Goal: Task Accomplishment & Management: Use online tool/utility

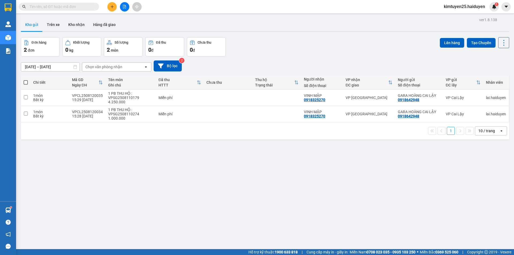
click at [112, 3] on button at bounding box center [111, 6] width 9 height 9
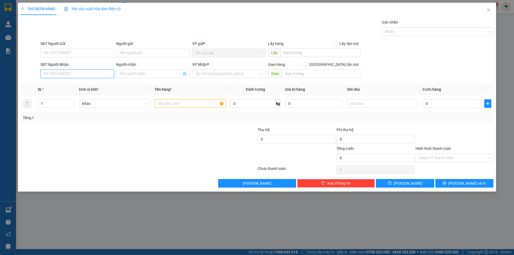
click at [74, 76] on input "SĐT Người Nhận" at bounding box center [77, 74] width 74 height 9
click at [92, 81] on div "0973244051 - [PERSON_NAME]" at bounding box center [77, 84] width 74 height 9
type input "0973244051"
type input "THẢO"
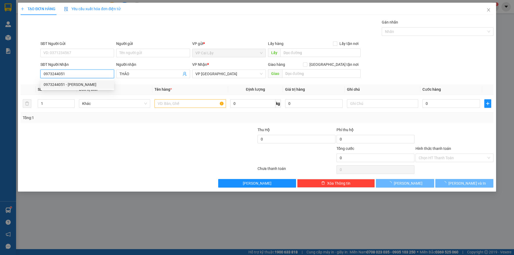
type input "20.000"
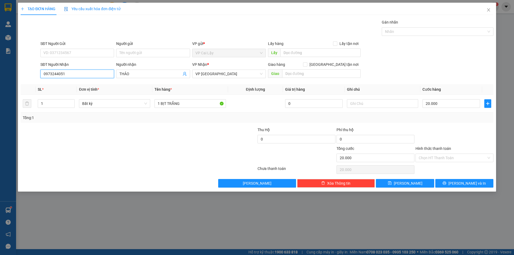
type input "0973244051"
click at [75, 50] on div "SĐT Người Gửi VD: 0371234567" at bounding box center [77, 50] width 74 height 19
click at [74, 54] on input "SĐT Người Gửi" at bounding box center [77, 53] width 74 height 9
click at [70, 63] on div "0355433068 - chú THÀNH" at bounding box center [77, 64] width 67 height 6
type input "0355433068"
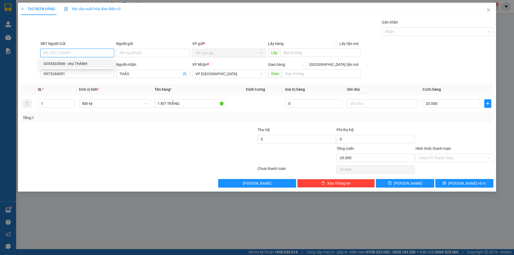
type input "chú THÀNH"
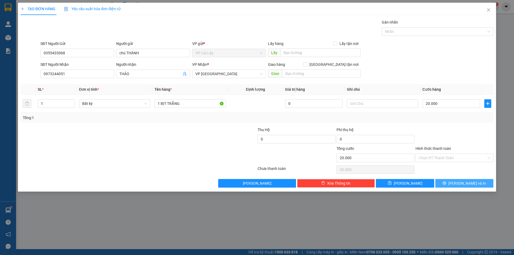
click at [455, 180] on button "[PERSON_NAME] và In" at bounding box center [465, 183] width 58 height 9
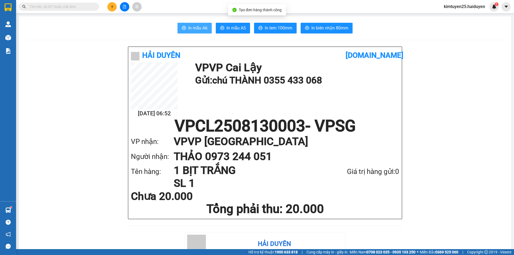
click at [199, 27] on span "In mẫu A6" at bounding box center [197, 28] width 19 height 7
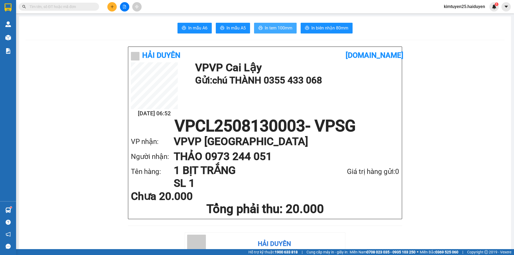
click at [271, 29] on span "In tem 100mm" at bounding box center [279, 28] width 28 height 7
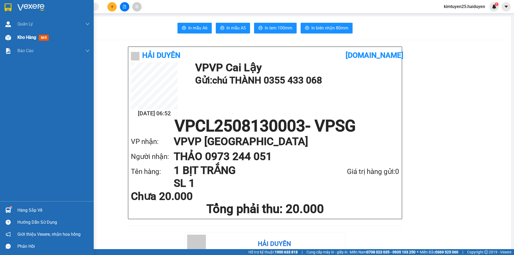
click at [14, 34] on div "Kho hàng mới" at bounding box center [47, 37] width 94 height 13
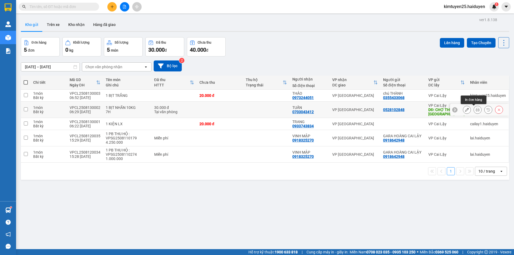
click at [476, 111] on icon at bounding box center [478, 110] width 4 height 4
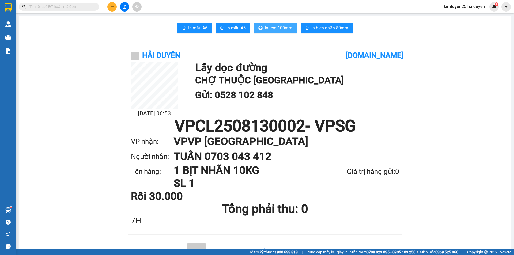
click at [277, 28] on span "In tem 100mm" at bounding box center [279, 28] width 28 height 7
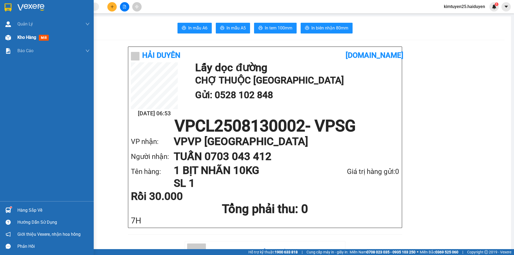
click at [21, 42] on div "Kho hàng mới" at bounding box center [53, 37] width 72 height 13
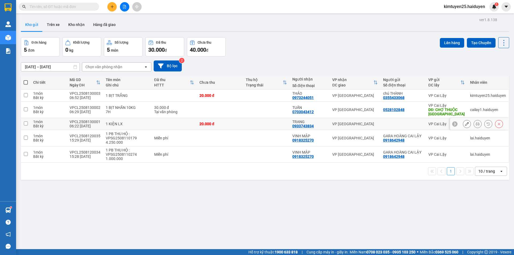
click at [267, 121] on td at bounding box center [266, 124] width 47 height 12
checkbox input "true"
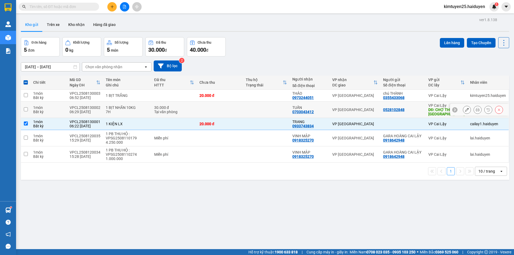
click at [271, 108] on td at bounding box center [266, 110] width 47 height 16
checkbox input "true"
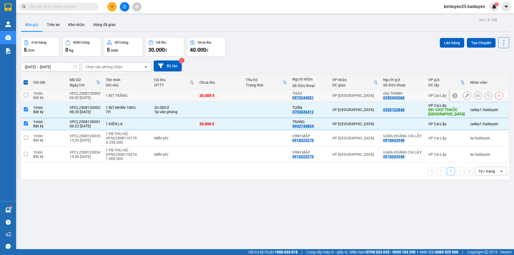
click at [266, 97] on td at bounding box center [266, 96] width 47 height 12
checkbox input "true"
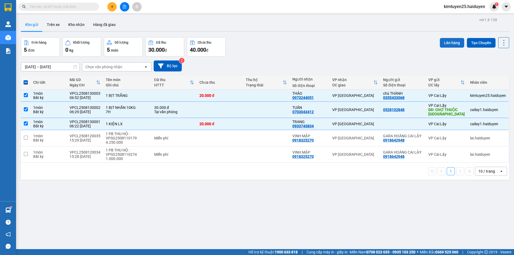
click at [442, 43] on button "Lên hàng" at bounding box center [452, 43] width 24 height 10
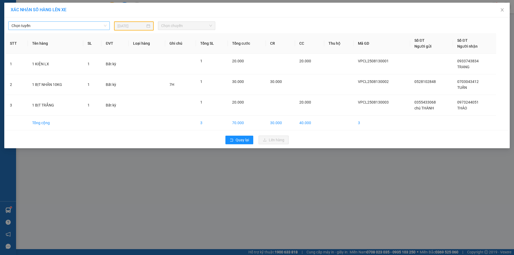
click at [70, 26] on span "Chọn tuyến" at bounding box center [59, 26] width 95 height 8
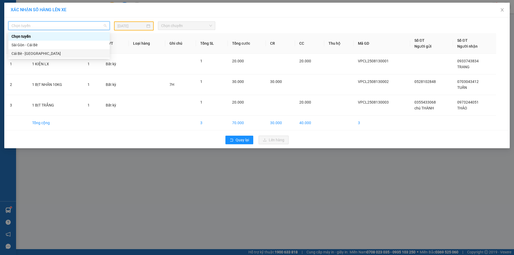
click at [57, 55] on div "Cái Bè - [GEOGRAPHIC_DATA]" at bounding box center [59, 54] width 95 height 6
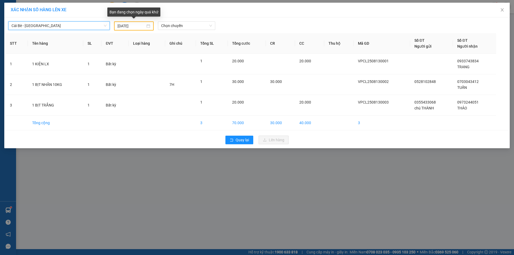
click at [132, 26] on input "[DATE]" at bounding box center [132, 26] width 28 height 6
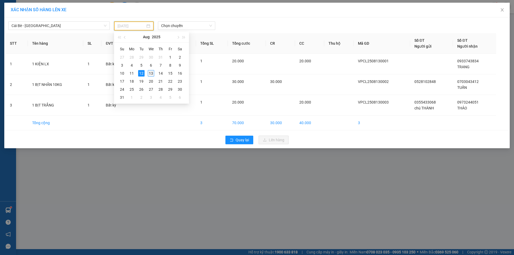
click at [151, 73] on div "13" at bounding box center [151, 73] width 6 height 6
type input "[DATE]"
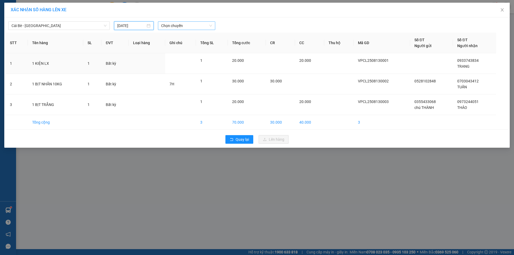
click at [183, 25] on span "Chọn chuyến" at bounding box center [186, 26] width 51 height 8
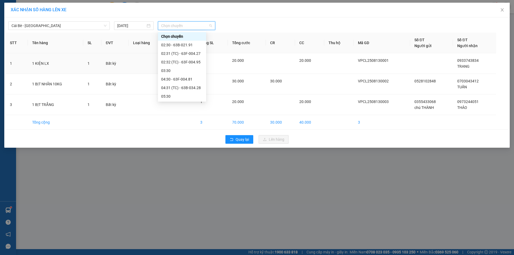
click at [186, 102] on div "06:30" at bounding box center [182, 105] width 42 height 6
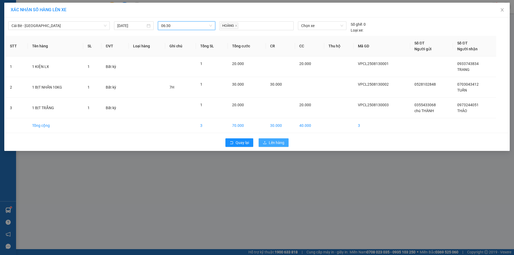
click at [279, 144] on span "Lên hàng" at bounding box center [277, 143] width 16 height 6
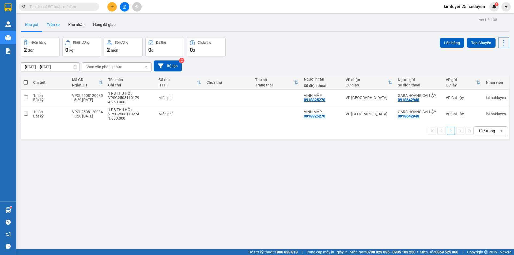
click at [58, 27] on button "Trên xe" at bounding box center [53, 24] width 21 height 13
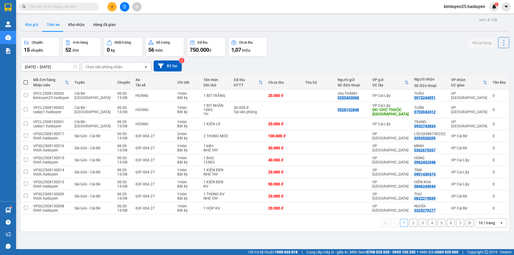
click at [35, 23] on button "Kho gửi" at bounding box center [32, 24] width 22 height 13
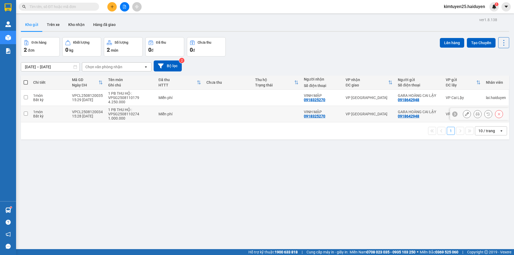
click at [249, 117] on td at bounding box center [228, 114] width 49 height 16
checkbox input "true"
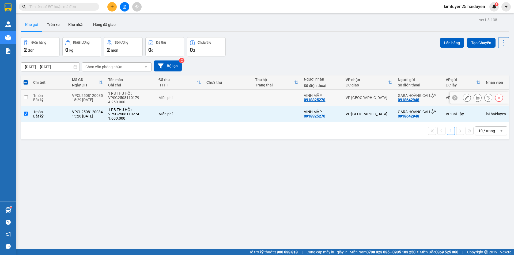
click at [256, 100] on td at bounding box center [277, 98] width 49 height 16
checkbox input "true"
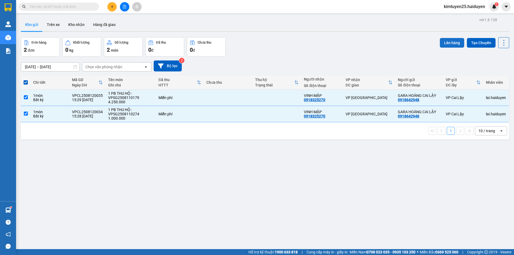
click at [449, 44] on button "Lên hàng" at bounding box center [452, 43] width 24 height 10
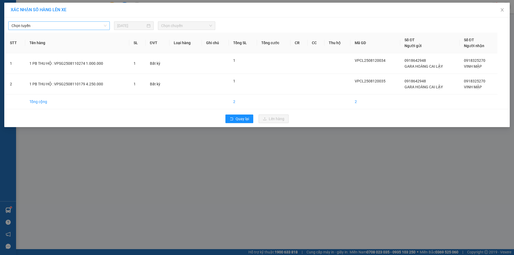
click at [39, 24] on span "Chọn tuyến" at bounding box center [59, 26] width 95 height 8
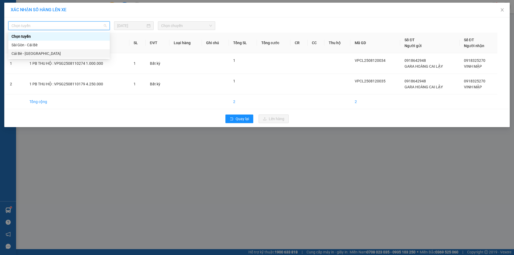
click at [42, 50] on div "Cái Bè - [GEOGRAPHIC_DATA]" at bounding box center [59, 53] width 102 height 9
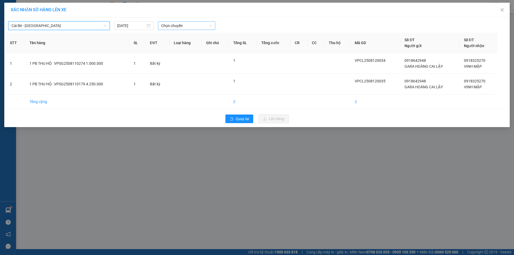
click at [202, 24] on span "Chọn chuyến" at bounding box center [186, 26] width 51 height 8
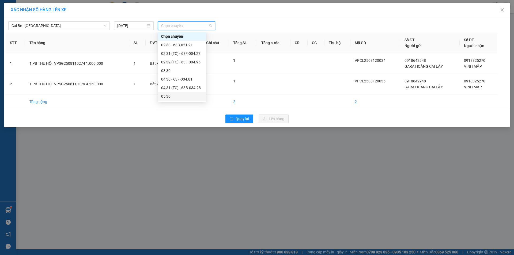
click at [185, 96] on div "05:30" at bounding box center [182, 97] width 42 height 6
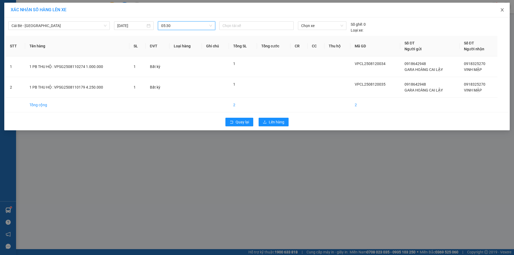
click at [504, 7] on span "Close" at bounding box center [502, 10] width 15 height 15
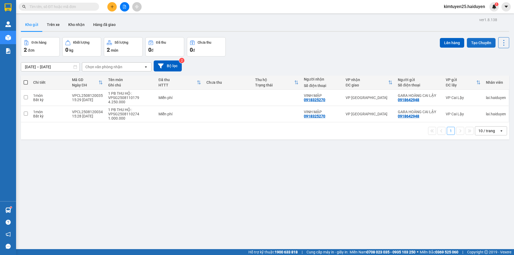
click at [485, 43] on button "Tạo Chuyến" at bounding box center [481, 43] width 29 height 10
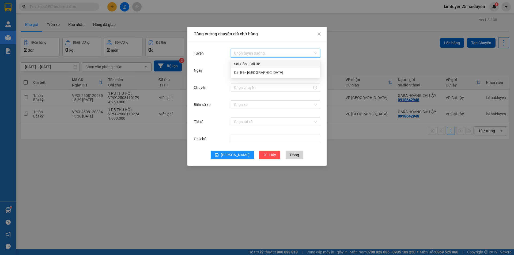
click at [248, 53] on input "Tuyến" at bounding box center [273, 53] width 79 height 8
click at [237, 72] on div "Cái Bè - [GEOGRAPHIC_DATA]" at bounding box center [275, 73] width 83 height 6
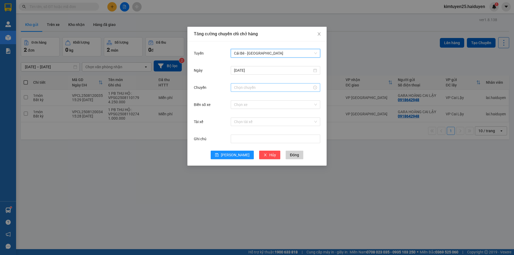
click at [246, 87] on input "Chuyến" at bounding box center [273, 88] width 78 height 6
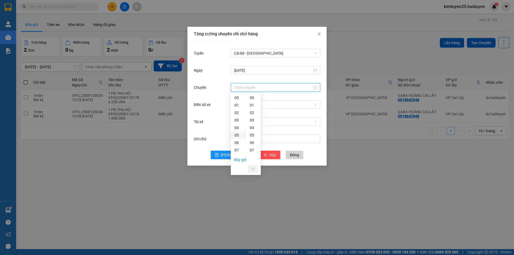
click at [236, 137] on div "05" at bounding box center [238, 136] width 15 height 8
type input "05:31"
click at [255, 170] on span "OK" at bounding box center [253, 169] width 5 height 6
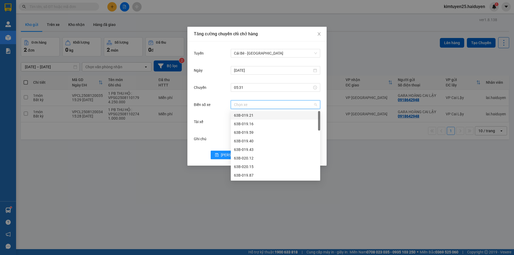
click at [238, 104] on input "Biển số xe" at bounding box center [273, 105] width 79 height 8
type input "76"
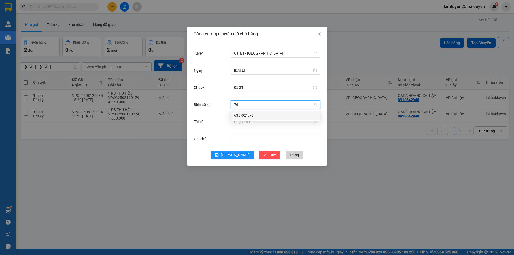
click at [238, 113] on div "63B-021.76" at bounding box center [275, 116] width 83 height 6
click at [238, 127] on div "Tài xế Chọn tài xế" at bounding box center [257, 125] width 126 height 17
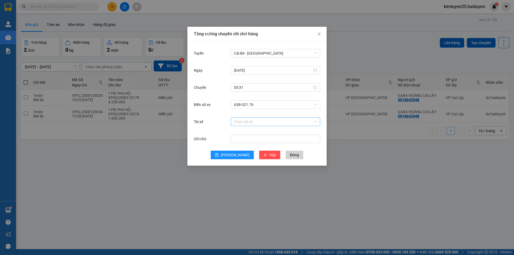
click at [240, 122] on input "Tài xế" at bounding box center [273, 122] width 79 height 8
type input "duy"
click at [248, 137] on div "[PERSON_NAME]" at bounding box center [275, 141] width 89 height 9
click at [228, 152] on button "[PERSON_NAME]" at bounding box center [232, 155] width 43 height 9
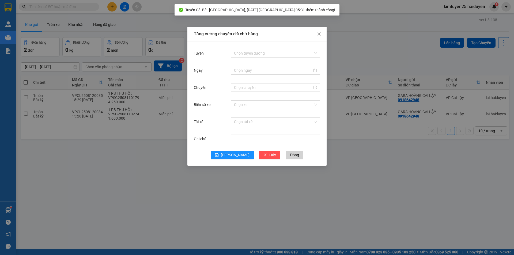
click at [290, 156] on span "Đóng" at bounding box center [294, 155] width 9 height 6
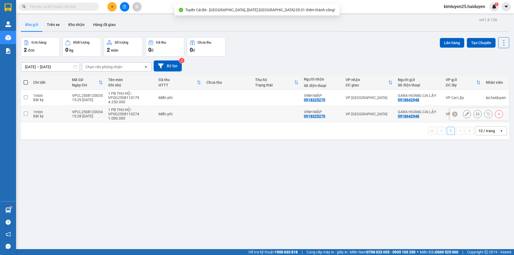
click at [269, 109] on td at bounding box center [277, 114] width 49 height 16
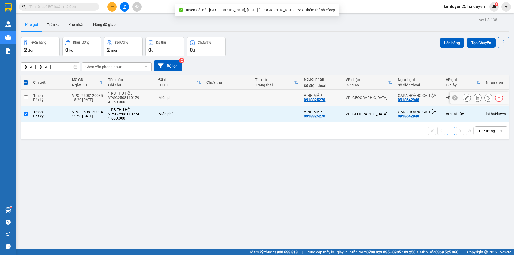
click at [274, 96] on td at bounding box center [277, 98] width 49 height 16
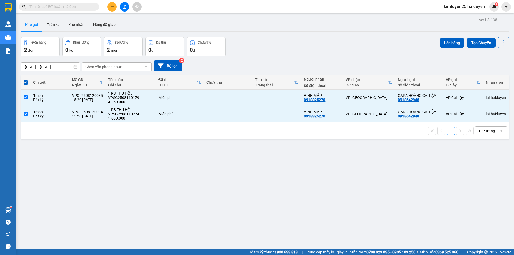
click at [450, 35] on div "ver 1.8.138 Kho gửi Trên xe Kho nhận Hàng đã giao Đơn hàng 2 đơn Khối lượng 0 k…" at bounding box center [265, 143] width 493 height 255
click at [451, 41] on button "Lên hàng" at bounding box center [452, 43] width 24 height 10
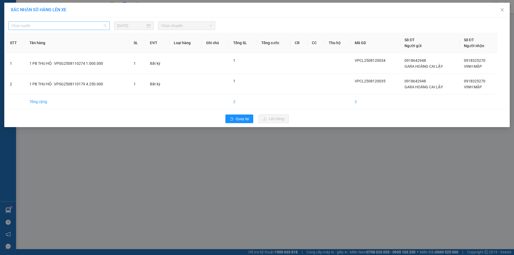
click at [81, 28] on span "Chọn tuyến" at bounding box center [59, 26] width 95 height 8
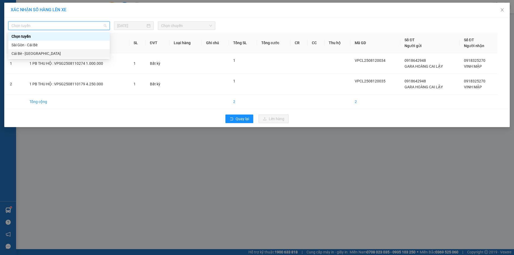
click at [74, 53] on div "Cái Bè - [GEOGRAPHIC_DATA]" at bounding box center [59, 54] width 95 height 6
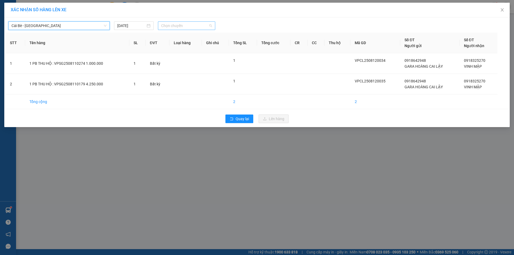
click at [179, 25] on span "Chọn chuyến" at bounding box center [186, 26] width 51 height 8
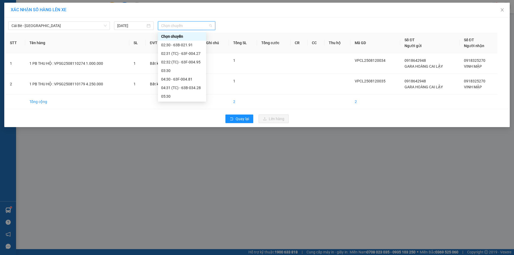
click at [179, 102] on div "05:31 (TC) - 63B-021.76" at bounding box center [182, 105] width 42 height 6
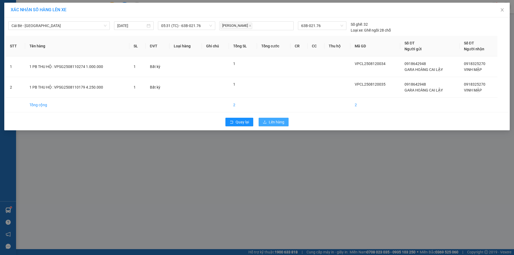
click at [273, 122] on span "Lên hàng" at bounding box center [277, 122] width 16 height 6
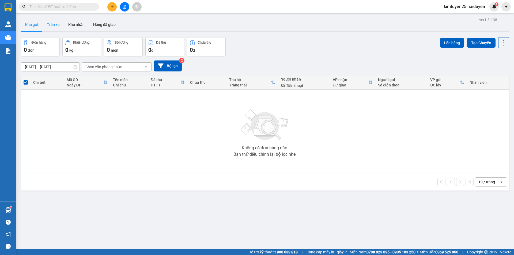
click at [51, 28] on button "Trên xe" at bounding box center [53, 24] width 21 height 13
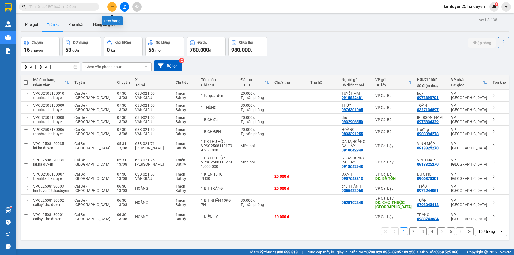
click at [110, 5] on button at bounding box center [111, 6] width 9 height 9
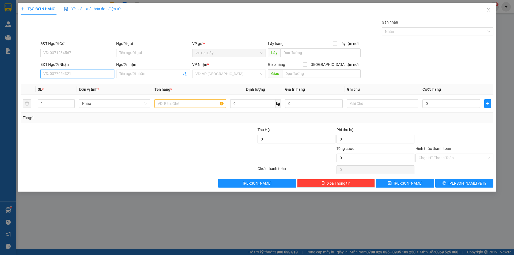
click at [73, 76] on input "SĐT Người Nhận" at bounding box center [77, 74] width 74 height 9
click at [67, 92] on div "0937090890 - AN" at bounding box center [77, 93] width 67 height 6
type input "0937090890"
type input "AN"
type input "50.000"
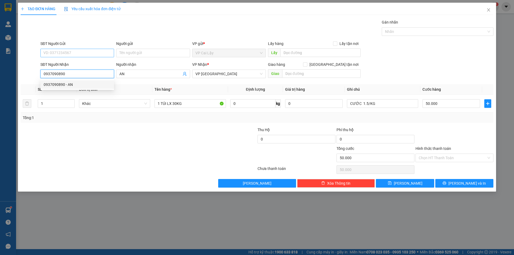
type input "50.000"
type input "0937090890"
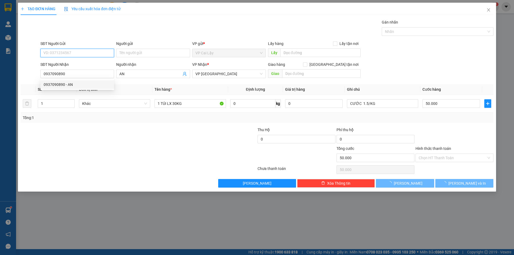
click at [83, 52] on input "SĐT Người Gửi" at bounding box center [77, 53] width 74 height 9
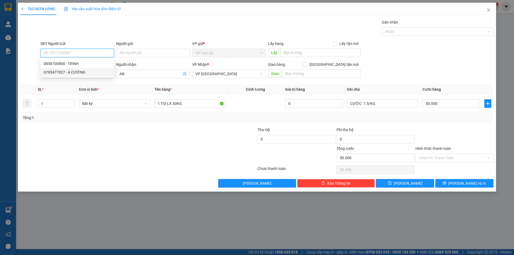
click at [87, 74] on div "0795477027 - A CƯỜNG" at bounding box center [77, 72] width 67 height 6
type input "0795477027"
type input "A CƯỜNG"
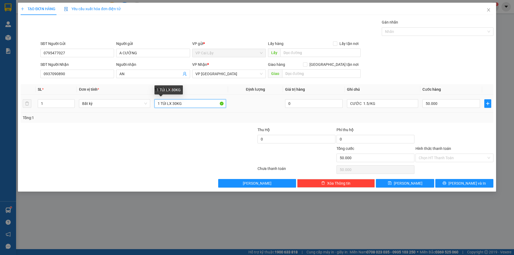
click at [176, 105] on input "1 TÚI LX 30KG" at bounding box center [190, 103] width 71 height 9
type input "1 TÚI LX 25KG"
click at [436, 135] on div at bounding box center [454, 136] width 79 height 19
click at [444, 103] on input "50.000" at bounding box center [452, 103] width 58 height 9
type input "4"
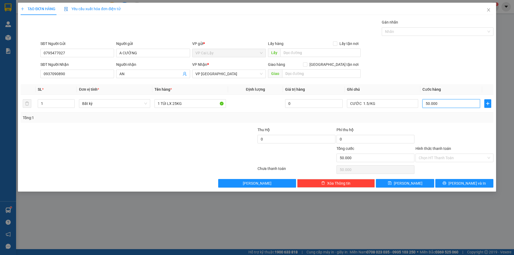
type input "4"
type input "40"
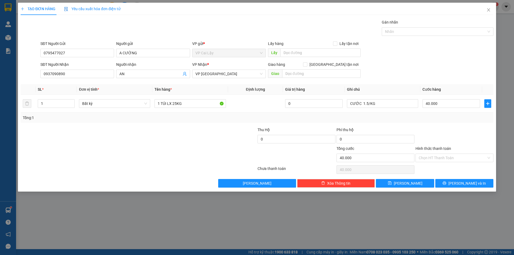
click at [479, 141] on div at bounding box center [454, 136] width 79 height 19
click at [464, 159] on input "Hình thức thanh toán" at bounding box center [453, 158] width 68 height 8
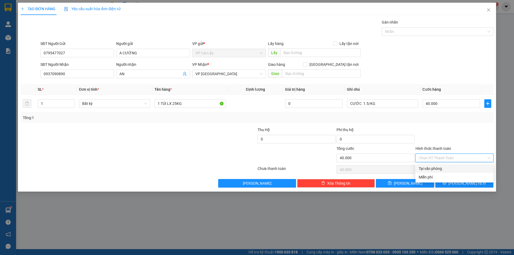
click at [452, 172] on div "Tại văn phòng" at bounding box center [455, 169] width 78 height 9
click at [459, 184] on button "[PERSON_NAME] và In" at bounding box center [465, 183] width 58 height 9
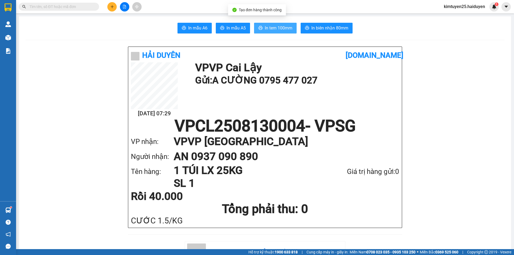
click at [276, 29] on span "In tem 100mm" at bounding box center [279, 28] width 28 height 7
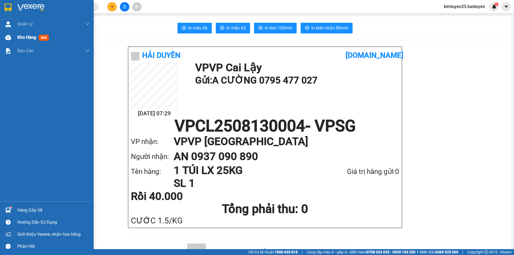
click at [9, 40] on img at bounding box center [8, 38] width 6 height 6
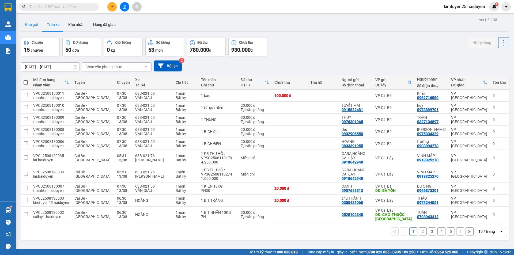
click at [31, 24] on button "Kho gửi" at bounding box center [32, 24] width 22 height 13
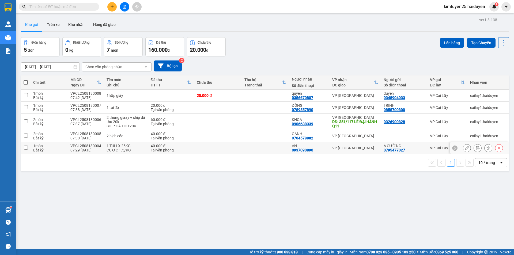
click at [367, 149] on div "VP [GEOGRAPHIC_DATA]" at bounding box center [355, 148] width 46 height 4
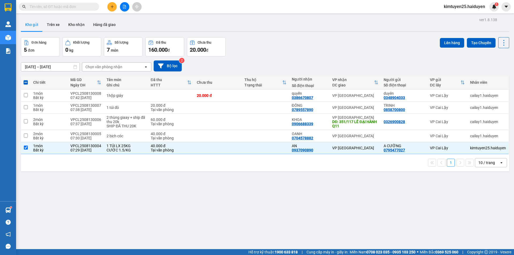
click at [493, 164] on div "10 / trang" at bounding box center [488, 163] width 24 height 9
click at [485, 223] on span "100 / trang" at bounding box center [485, 222] width 19 height 5
checkbox input "false"
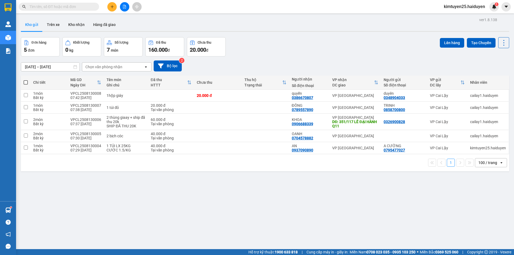
click at [77, 6] on input "text" at bounding box center [60, 7] width 63 height 6
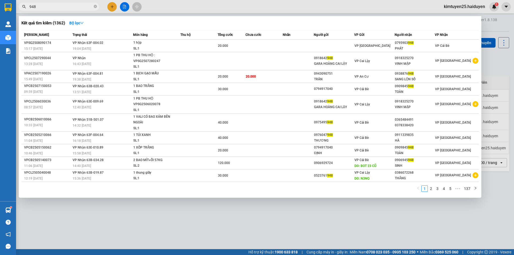
type input "948"
click at [147, 2] on div at bounding box center [257, 127] width 514 height 255
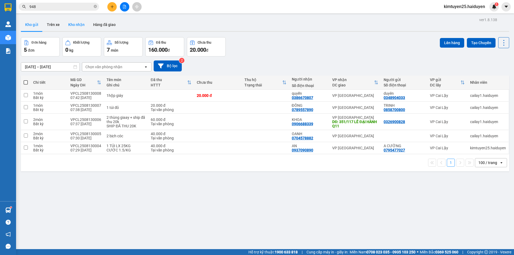
click at [77, 25] on button "Kho nhận" at bounding box center [76, 24] width 25 height 13
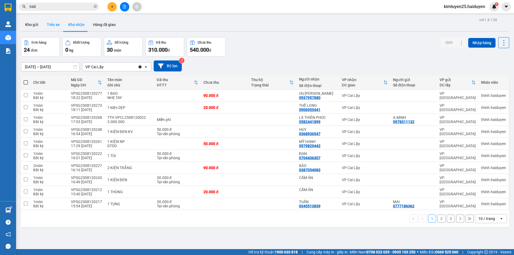
click at [54, 24] on button "Trên xe" at bounding box center [53, 24] width 21 height 13
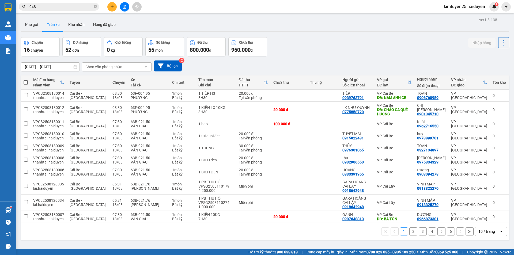
click at [121, 67] on div "Chọn văn phòng nhận" at bounding box center [103, 66] width 37 height 5
click at [114, 88] on div "VP Cai Lậy" at bounding box center [117, 88] width 70 height 10
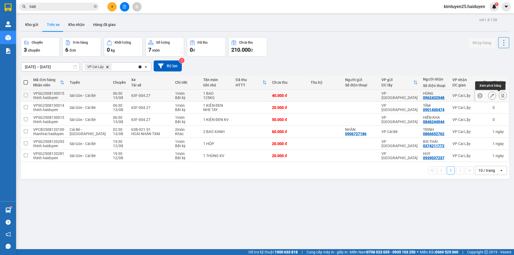
click at [499, 95] on button at bounding box center [503, 95] width 8 height 9
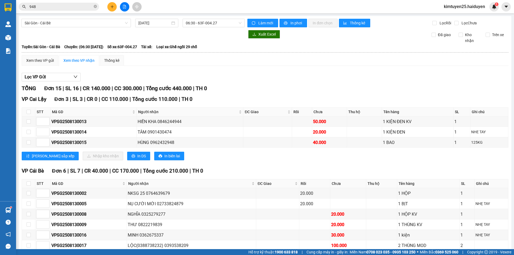
type input "[DATE]"
click at [29, 145] on label at bounding box center [29, 143] width 4 height 6
click at [29, 145] on input "checkbox" at bounding box center [29, 142] width 4 height 4
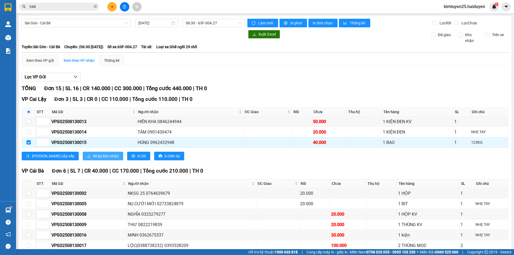
click at [93, 154] on span "Nhập kho nhận" at bounding box center [106, 156] width 26 height 6
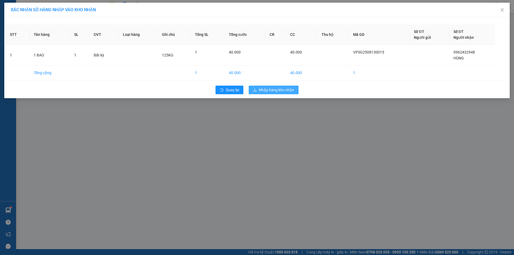
click at [280, 90] on span "Nhập hàng kho nhận" at bounding box center [276, 90] width 35 height 6
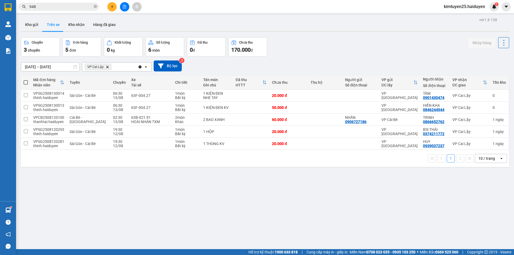
drag, startPoint x: 77, startPoint y: 23, endPoint x: 113, endPoint y: 43, distance: 40.2
click at [78, 23] on button "Kho nhận" at bounding box center [76, 24] width 25 height 13
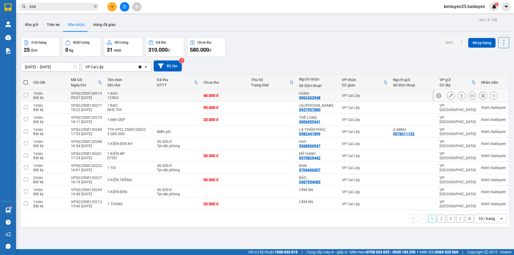
click at [312, 93] on div "HÙNG" at bounding box center [318, 93] width 38 height 4
checkbox input "true"
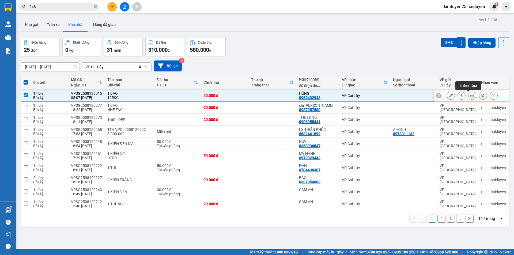
click at [471, 97] on icon at bounding box center [473, 96] width 4 height 4
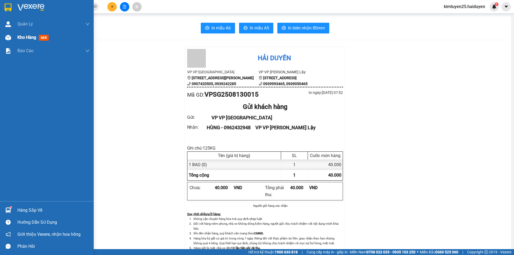
click at [8, 40] on img at bounding box center [8, 38] width 6 height 6
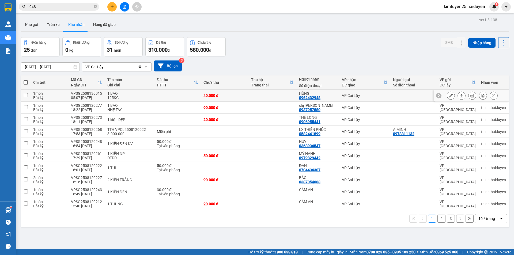
drag, startPoint x: 286, startPoint y: 93, endPoint x: 309, endPoint y: 93, distance: 23.6
click at [286, 93] on td at bounding box center [273, 96] width 48 height 12
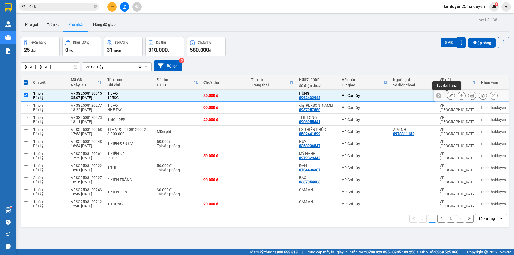
click at [449, 93] on button at bounding box center [451, 95] width 8 height 9
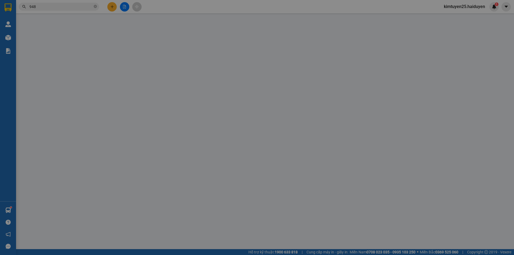
type input "0962432948"
type input "HÙNG"
type input "40.000"
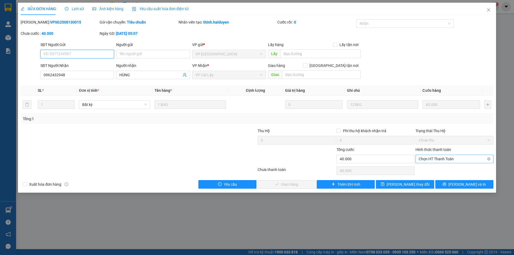
click at [422, 160] on span "Chọn HT Thanh Toán" at bounding box center [455, 159] width 72 height 8
click at [429, 165] on div "Total Paid Fee 0 Total UnPaid Fee 40.000 Cash Collection Total Fee Mã ĐH: VPSG2…" at bounding box center [257, 104] width 473 height 170
click at [424, 155] on div "Chọn HT Thanh Toán" at bounding box center [455, 159] width 78 height 9
click at [425, 160] on span "Chọn HT Thanh Toán" at bounding box center [455, 159] width 72 height 8
click at [427, 171] on div "Tại văn phòng" at bounding box center [455, 170] width 72 height 6
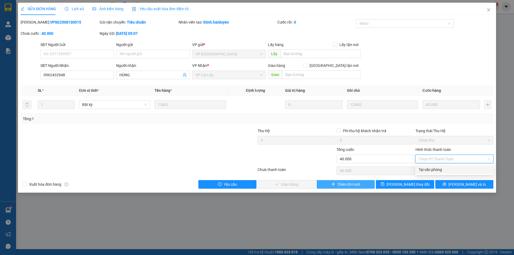
type input "0"
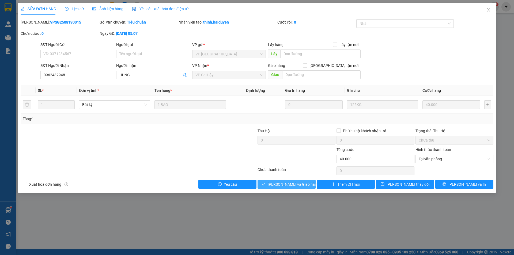
click at [269, 184] on button "[PERSON_NAME] và Giao hàng" at bounding box center [287, 184] width 58 height 9
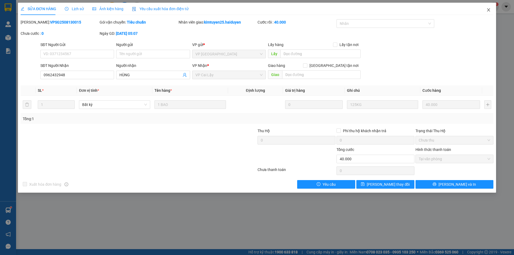
click at [490, 10] on icon "close" at bounding box center [489, 10] width 4 height 4
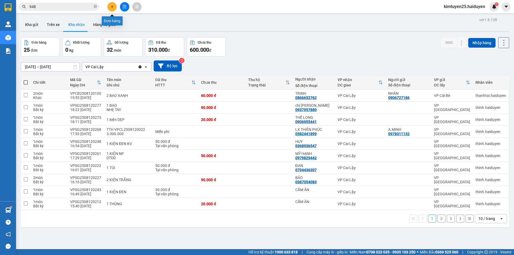
click at [110, 10] on button at bounding box center [111, 6] width 9 height 9
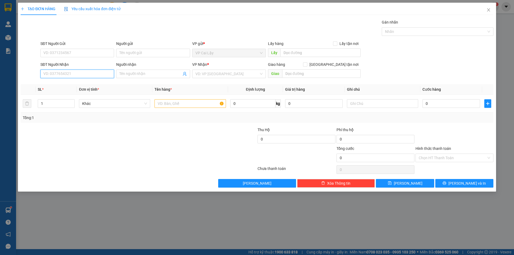
click at [80, 72] on input "SĐT Người Nhận" at bounding box center [77, 74] width 74 height 9
type input "0908201184"
click at [87, 82] on div "0908201184" at bounding box center [77, 85] width 67 height 6
type input "20.000"
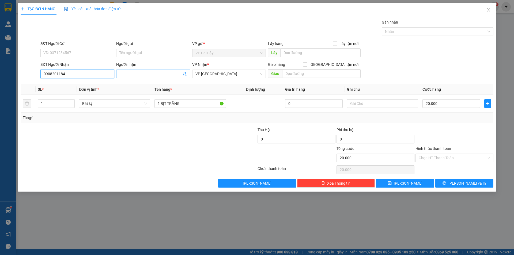
type input "0908201184"
click at [131, 76] on input "Người nhận" at bounding box center [150, 74] width 62 height 6
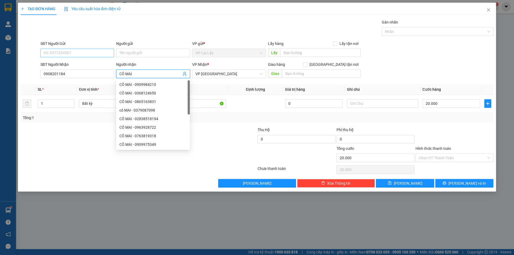
type input "CÔ MAI"
click at [98, 51] on input "SĐT Người Gửi" at bounding box center [77, 53] width 74 height 9
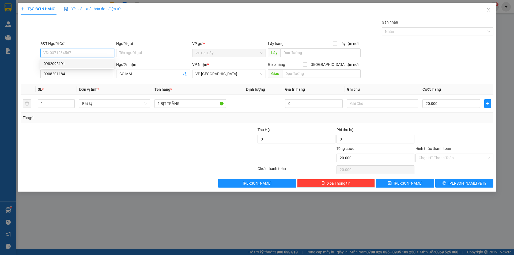
click at [91, 62] on div "0982095191" at bounding box center [77, 64] width 67 height 6
type input "0982095191"
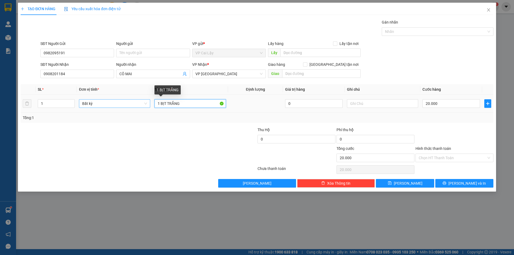
drag, startPoint x: 187, startPoint y: 105, endPoint x: 101, endPoint y: 105, distance: 86.3
click at [101, 105] on tr "1 Bất kỳ 1 BỊT TRẮNG 0 20.000" at bounding box center [257, 104] width 473 height 18
type input "1 THÙNG GIẤY"
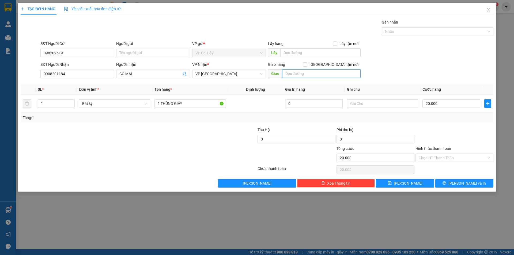
click at [316, 74] on input "text" at bounding box center [321, 73] width 79 height 9
type input "480/9- NGUYÊN TRI PHƯƠNG-P.9-Q.10"
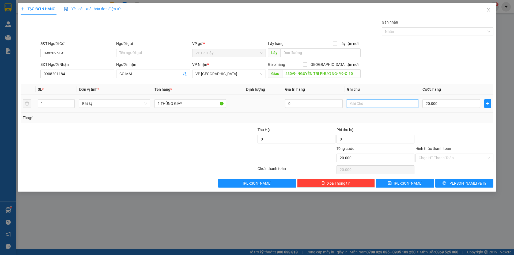
click at [360, 105] on input "text" at bounding box center [382, 103] width 71 height 9
type input "SHIP ĐÃ THU 30K"
click at [449, 103] on input "20.000" at bounding box center [452, 103] width 58 height 9
type input "5"
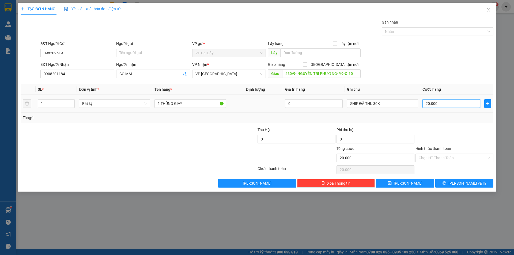
type input "5"
type input "50"
type input "50.000"
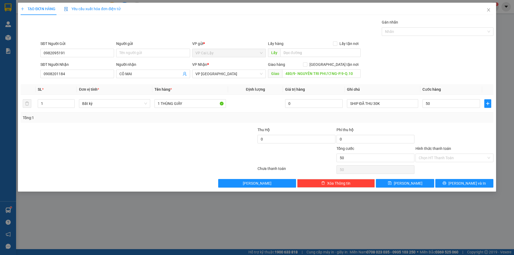
type input "50.000"
click at [452, 129] on div at bounding box center [454, 136] width 79 height 19
click at [458, 154] on input "Hình thức thanh toán" at bounding box center [453, 158] width 68 height 8
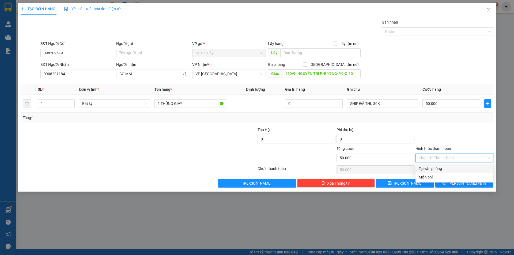
click at [449, 169] on div "Tại văn phòng" at bounding box center [455, 169] width 72 height 6
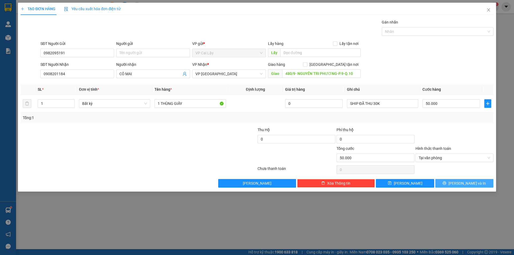
click at [446, 182] on button "[PERSON_NAME] và In" at bounding box center [465, 183] width 58 height 9
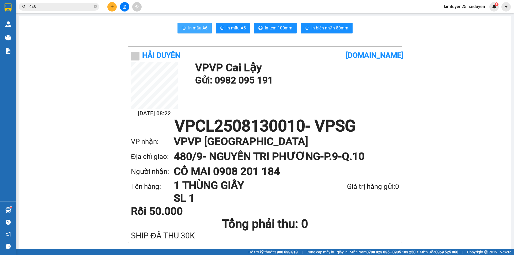
click at [202, 31] on span "In mẫu A6" at bounding box center [197, 28] width 19 height 7
click at [288, 31] on span "In tem 100mm" at bounding box center [279, 28] width 28 height 7
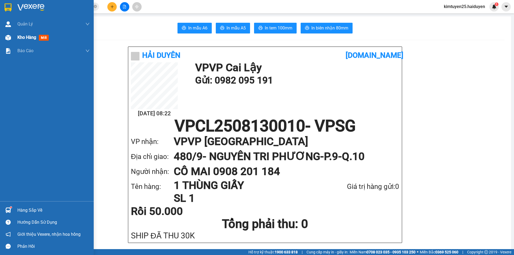
click at [8, 33] on div at bounding box center [7, 37] width 9 height 9
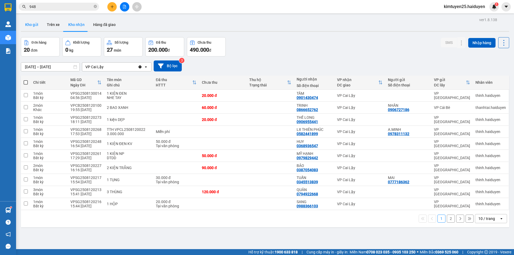
click at [37, 25] on button "Kho gửi" at bounding box center [32, 24] width 22 height 13
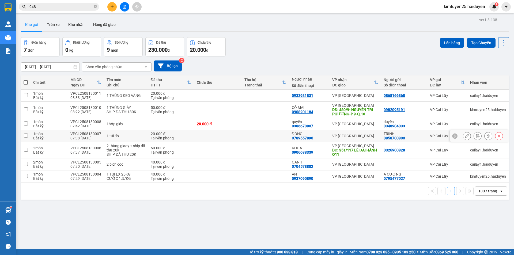
click at [249, 135] on td at bounding box center [265, 136] width 47 height 12
checkbox input "true"
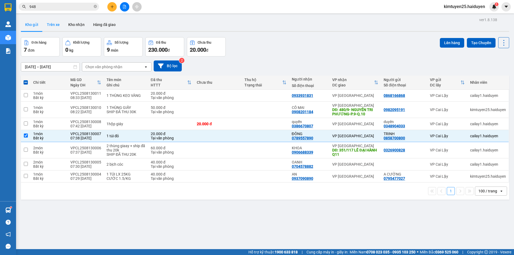
click at [54, 24] on button "Trên xe" at bounding box center [53, 24] width 21 height 13
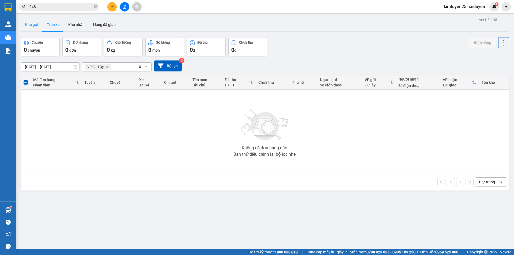
click at [38, 28] on button "Kho gửi" at bounding box center [32, 24] width 22 height 13
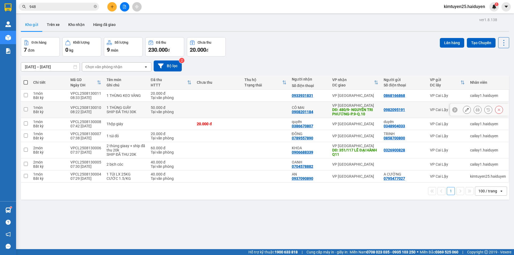
click at [207, 114] on td at bounding box center [217, 110] width 47 height 16
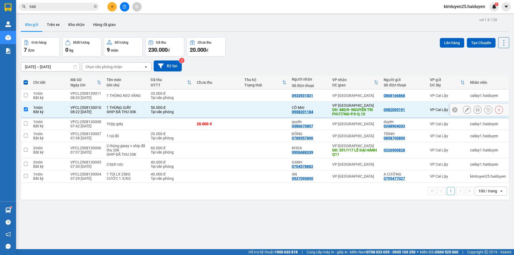
click at [207, 114] on td at bounding box center [217, 110] width 47 height 16
checkbox input "false"
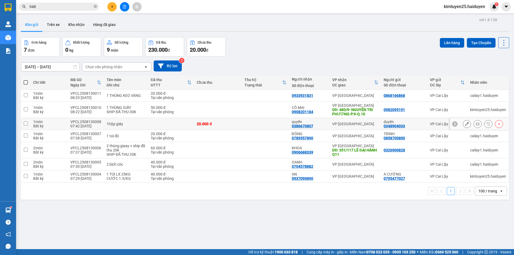
click at [225, 125] on div "20.000 đ" at bounding box center [218, 124] width 42 height 4
checkbox input "true"
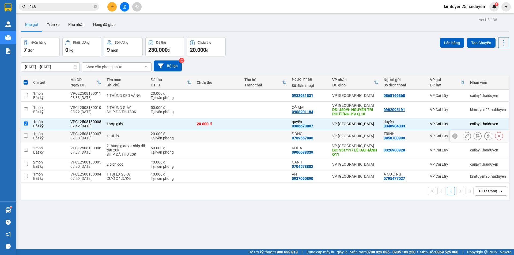
click at [228, 135] on td at bounding box center [217, 136] width 47 height 12
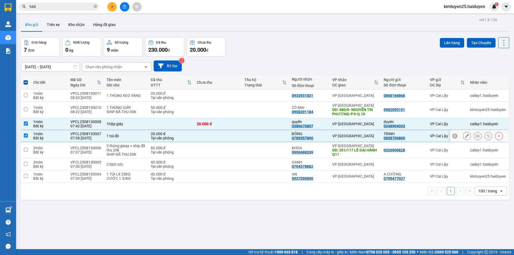
checkbox input "true"
click at [231, 149] on td at bounding box center [217, 150] width 47 height 16
checkbox input "true"
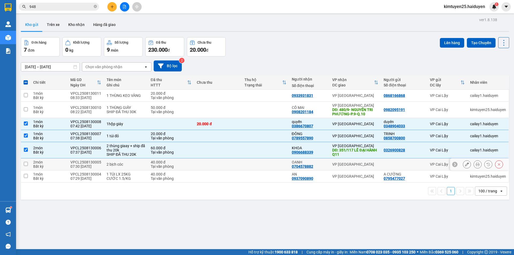
click at [242, 163] on td at bounding box center [265, 165] width 47 height 12
checkbox input "true"
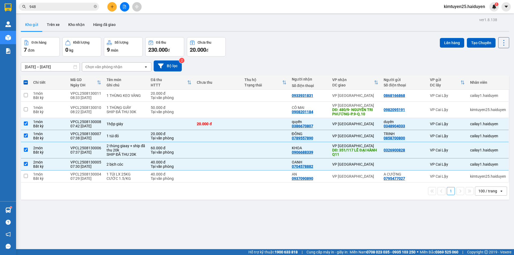
click at [251, 183] on div "1 100 / trang open" at bounding box center [265, 191] width 489 height 17
click at [252, 177] on td at bounding box center [265, 177] width 47 height 12
checkbox input "true"
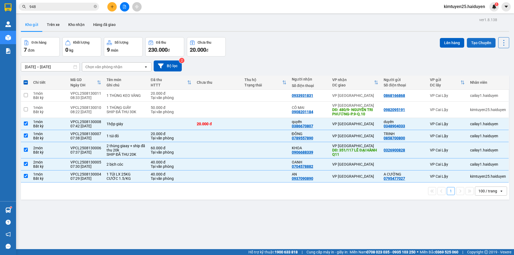
click at [472, 40] on button "Tạo Chuyến" at bounding box center [481, 43] width 29 height 10
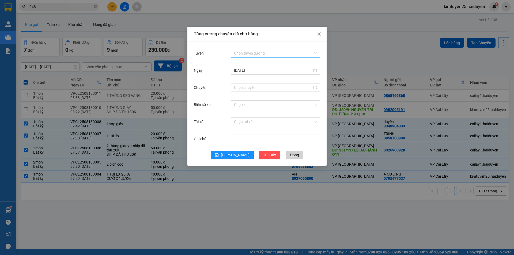
click at [266, 51] on input "Tuyến" at bounding box center [273, 53] width 79 height 8
click at [260, 72] on div "Cái Bè - [GEOGRAPHIC_DATA]" at bounding box center [275, 73] width 83 height 6
click at [257, 87] on input "Chuyến" at bounding box center [273, 88] width 78 height 6
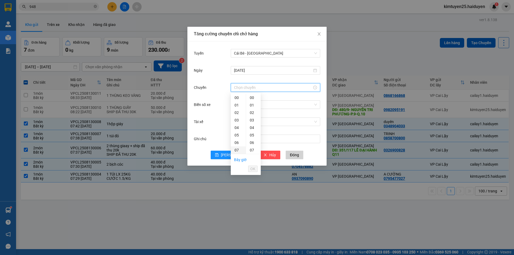
click at [238, 151] on div "07" at bounding box center [238, 151] width 15 height 8
type input "07:31"
click at [253, 167] on span "OK" at bounding box center [253, 169] width 5 height 6
click at [240, 108] on input "Biển số xe" at bounding box center [273, 105] width 79 height 8
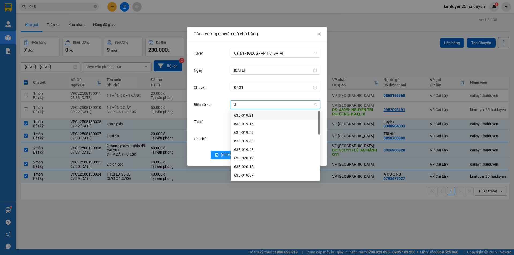
type input "31"
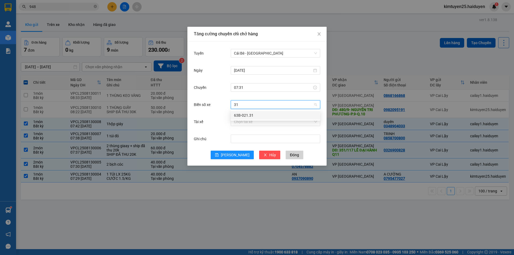
click at [262, 117] on div "63B-021.31" at bounding box center [275, 116] width 83 height 6
click at [256, 124] on input "Tài xế" at bounding box center [273, 122] width 79 height 8
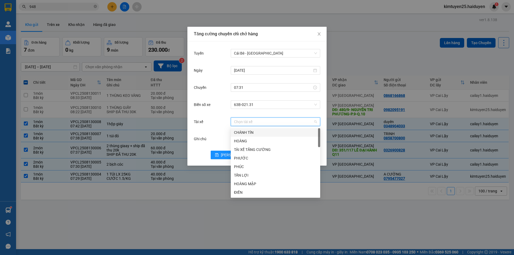
type input "V"
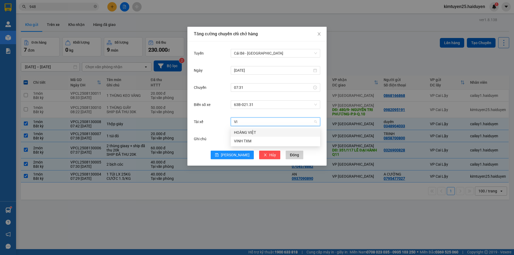
click at [260, 131] on div "HOÀNG VIỆT" at bounding box center [275, 133] width 83 height 6
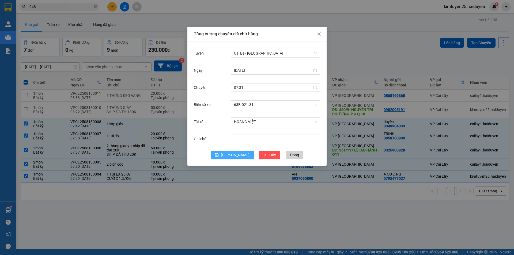
click at [230, 154] on button "[PERSON_NAME]" at bounding box center [232, 155] width 43 height 9
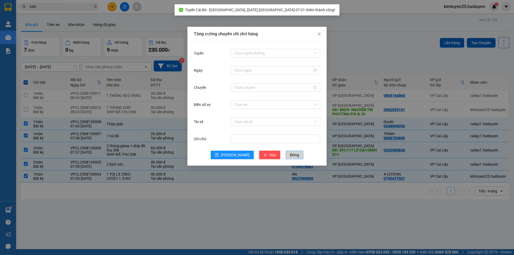
click at [290, 153] on span "Đóng" at bounding box center [294, 155] width 9 height 6
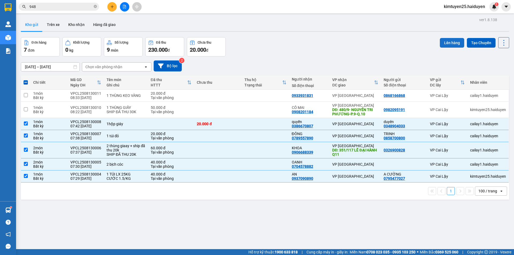
click at [456, 42] on button "Lên hàng" at bounding box center [452, 43] width 24 height 10
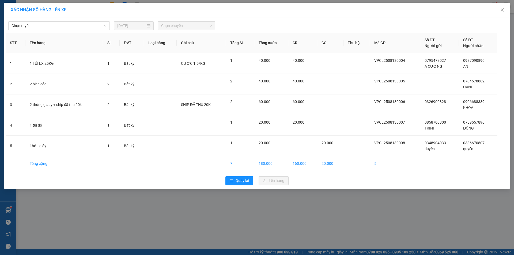
drag, startPoint x: 69, startPoint y: 27, endPoint x: 69, endPoint y: 30, distance: 2.9
click at [69, 28] on span "Chọn tuyến" at bounding box center [59, 26] width 95 height 8
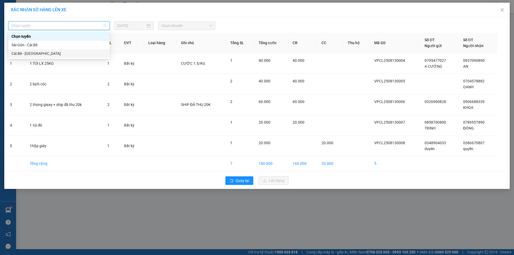
click at [62, 54] on div "Cái Bè - [GEOGRAPHIC_DATA]" at bounding box center [59, 54] width 95 height 6
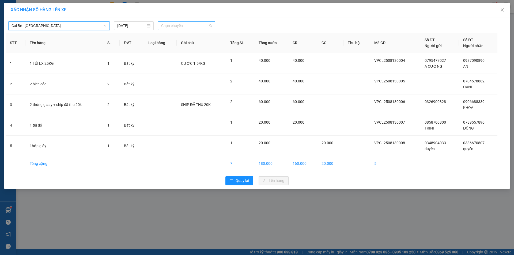
click at [182, 25] on span "Chọn chuyến" at bounding box center [186, 26] width 51 height 8
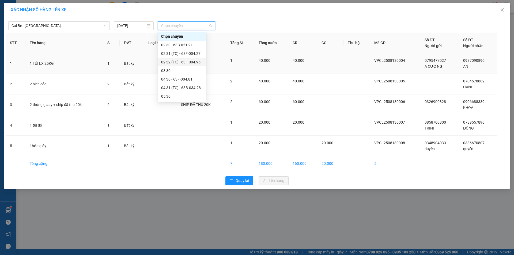
click at [208, 72] on td "CƯỚC 1.5/KG" at bounding box center [201, 63] width 49 height 21
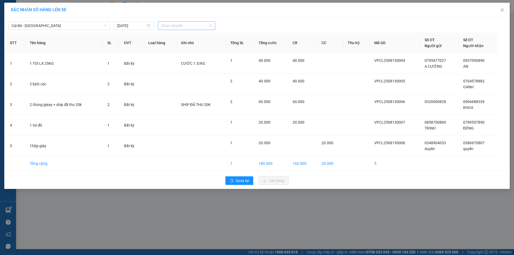
click at [206, 23] on span "Chọn chuyến" at bounding box center [186, 26] width 51 height 8
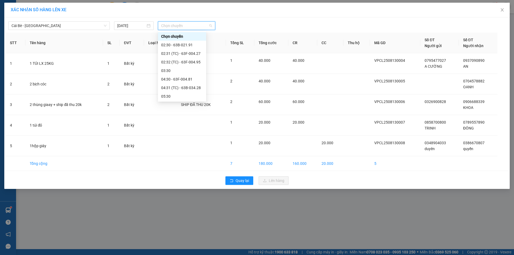
click at [185, 128] on div "07:31 (TC) - 63B-021.31" at bounding box center [182, 131] width 42 height 6
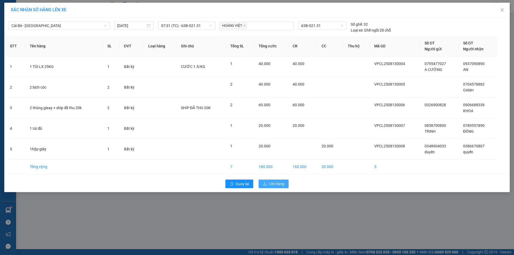
click at [280, 186] on span "Lên hàng" at bounding box center [277, 184] width 16 height 6
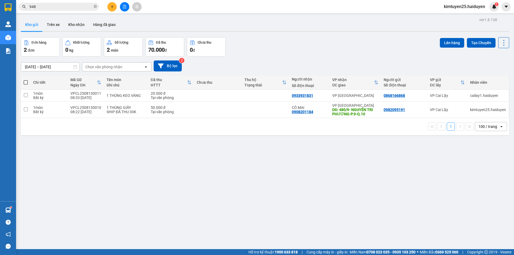
click at [202, 92] on td at bounding box center [217, 96] width 47 height 12
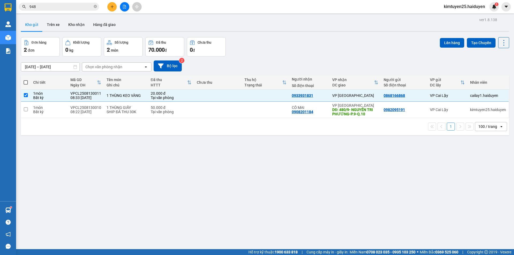
checkbox input "true"
click at [261, 111] on td at bounding box center [265, 110] width 47 height 16
checkbox input "true"
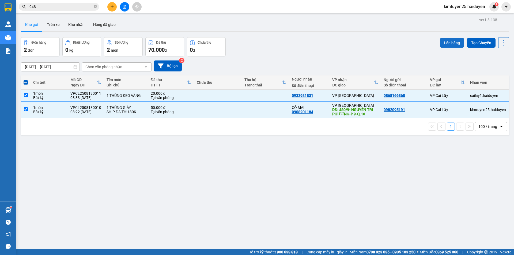
click at [447, 42] on button "Lên hàng" at bounding box center [452, 43] width 24 height 10
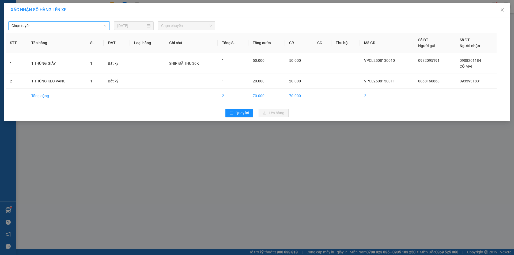
drag, startPoint x: 32, startPoint y: 26, endPoint x: 34, endPoint y: 29, distance: 4.1
click at [32, 26] on span "Chọn tuyến" at bounding box center [59, 26] width 95 height 8
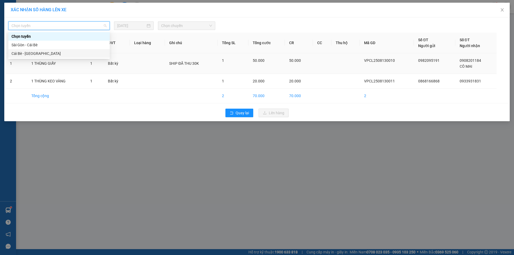
click at [45, 56] on div "Cái Bè - [GEOGRAPHIC_DATA]" at bounding box center [59, 54] width 95 height 6
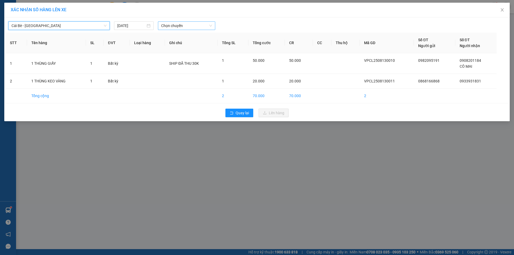
click at [184, 29] on span "Chọn chuyến" at bounding box center [186, 26] width 51 height 8
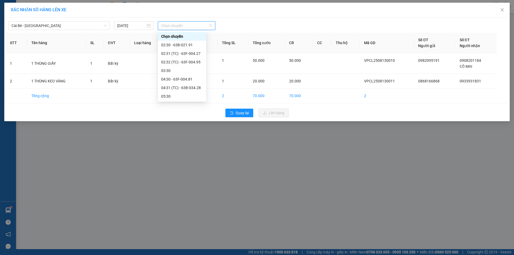
click at [190, 136] on div "08:30 - 63F-004.95" at bounding box center [182, 139] width 42 height 6
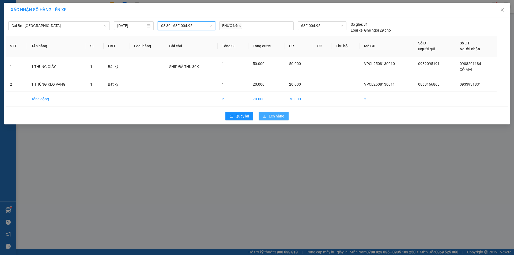
click at [283, 117] on span "Lên hàng" at bounding box center [277, 116] width 16 height 6
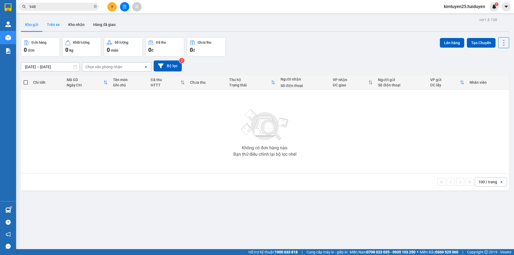
click at [49, 23] on button "Trên xe" at bounding box center [53, 24] width 21 height 13
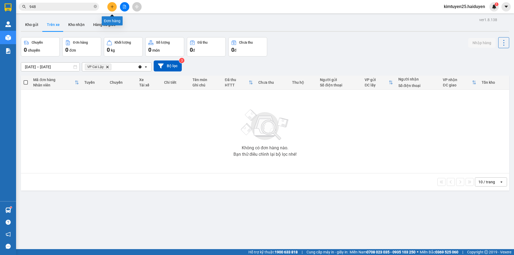
click at [112, 6] on icon "plus" at bounding box center [112, 7] width 4 height 4
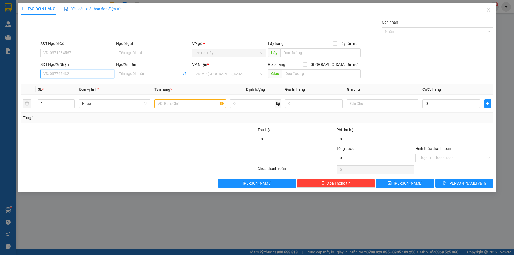
click at [57, 70] on input "SĐT Người Nhận" at bounding box center [77, 74] width 74 height 9
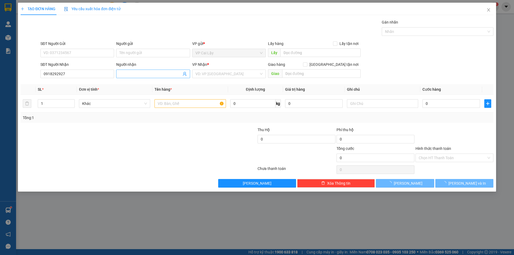
click at [125, 74] on input "Người nhận" at bounding box center [150, 74] width 62 height 6
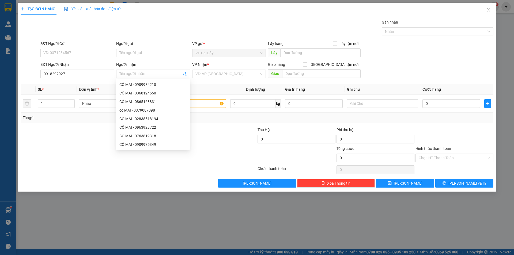
click at [59, 129] on div at bounding box center [99, 136] width 158 height 19
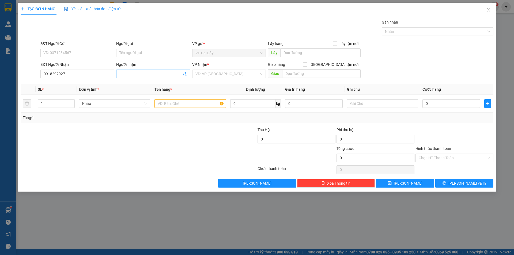
click at [128, 74] on input "Người nhận" at bounding box center [150, 74] width 62 height 6
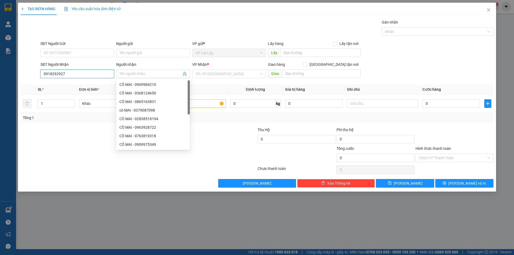
click at [78, 73] on input "0918292927" at bounding box center [77, 74] width 74 height 9
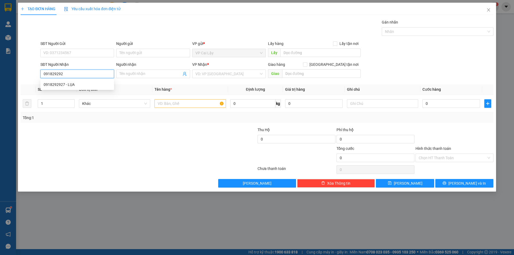
type input "0918292927"
click at [78, 88] on div "0918292927 - LỤA" at bounding box center [77, 84] width 74 height 9
type input "LỤA"
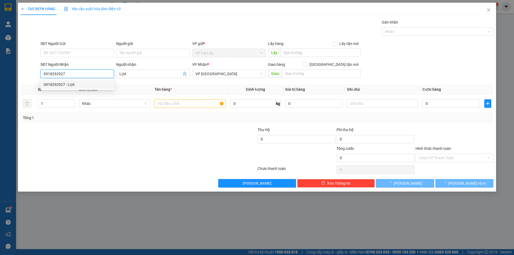
type input "30.000"
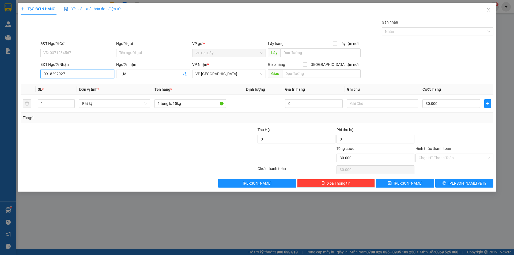
click at [83, 76] on input "0918292927" at bounding box center [77, 74] width 74 height 9
click at [59, 151] on div at bounding box center [99, 155] width 158 height 19
click at [91, 56] on input "SĐT Người Gửi" at bounding box center [77, 53] width 74 height 9
click at [82, 61] on div "0582441899 - LX THIÊN PHÚC" at bounding box center [77, 64] width 67 height 6
type input "0582441899"
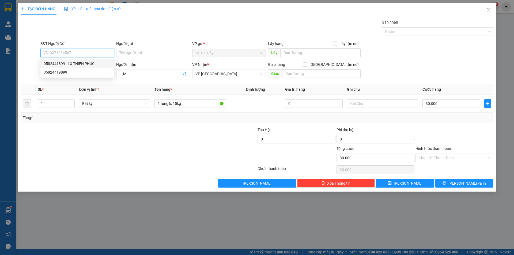
type input "LX THIÊN PHÚC"
type input "lx thiên phúc"
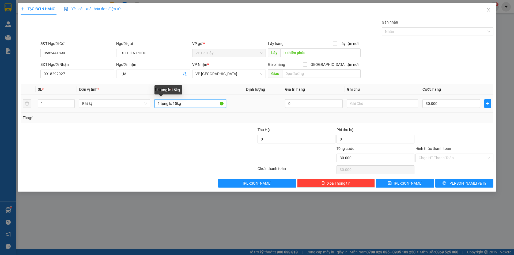
click at [177, 103] on input "1 tụng lx 15kg" at bounding box center [190, 103] width 71 height 9
type input "1 tụng lx 7kg"
click at [465, 104] on input "30.000" at bounding box center [452, 103] width 58 height 9
click at [465, 130] on div at bounding box center [454, 136] width 79 height 19
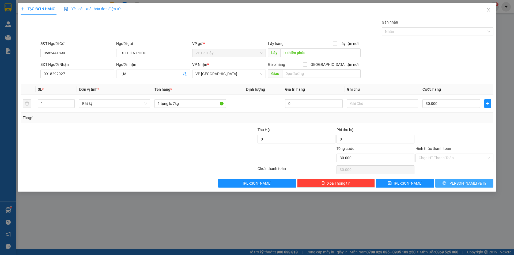
click at [457, 186] on button "[PERSON_NAME] và In" at bounding box center [465, 183] width 58 height 9
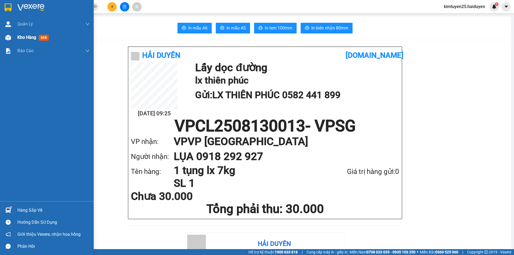
click at [12, 35] on div at bounding box center [7, 37] width 9 height 9
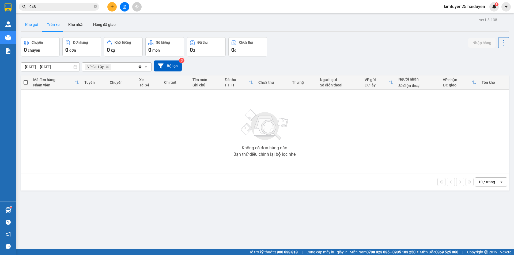
click at [21, 24] on div "ver 1.8.138 Kho gửi Trên xe Kho nhận Hàng đã giao Chuyến 0 chuyến Đơn hàng 0 đơ…" at bounding box center [265, 143] width 493 height 255
click at [25, 24] on button "Kho gửi" at bounding box center [32, 24] width 22 height 13
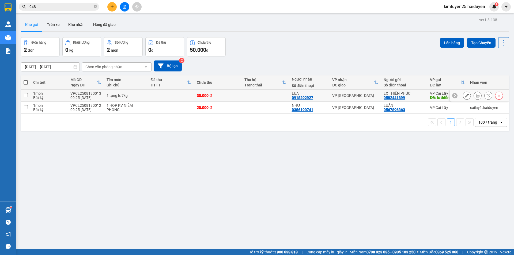
click at [301, 96] on div "0918292927" at bounding box center [302, 98] width 21 height 4
click at [111, 5] on icon "plus" at bounding box center [112, 7] width 4 height 4
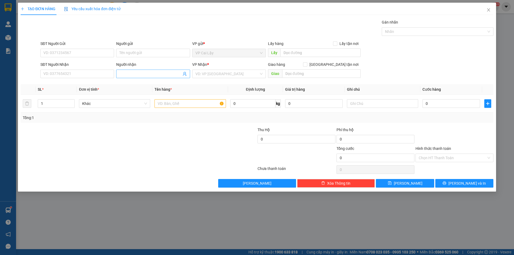
click at [131, 74] on input "Người nhận" at bounding box center [150, 74] width 62 height 6
paste input "0918292927"
type input "0918292927"
click at [71, 83] on div "0918292927 - LỤA" at bounding box center [77, 85] width 67 height 6
type input "LỤA"
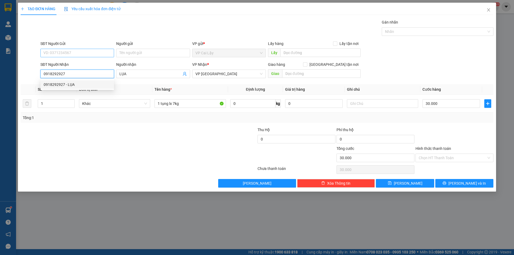
type input "30.000"
type input "0918292927"
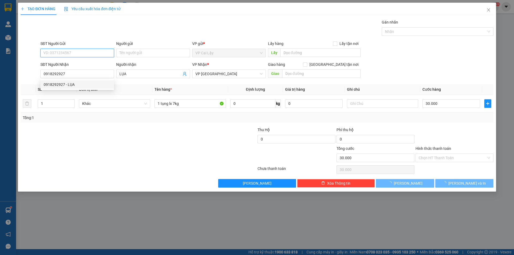
click at [88, 52] on input "SĐT Người Gửi" at bounding box center [77, 53] width 74 height 9
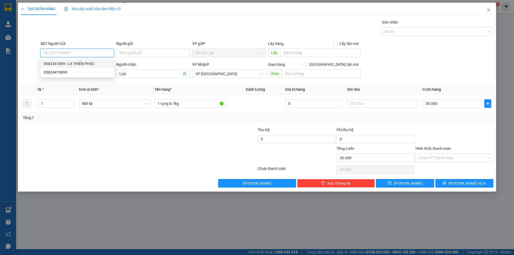
click at [88, 63] on div "0582441899 - LX THIÊN PHÚC" at bounding box center [77, 64] width 67 height 6
type input "0582441899"
type input "LX THIÊN PHÚC"
type input "lx thiên phúc"
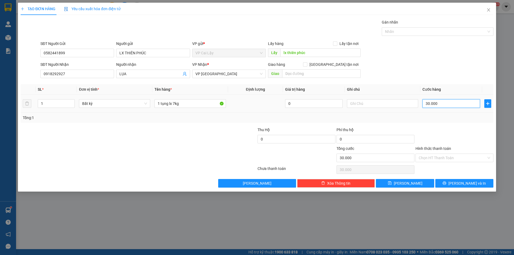
click at [435, 103] on input "30.000" at bounding box center [452, 103] width 58 height 9
type input "2"
type input "20"
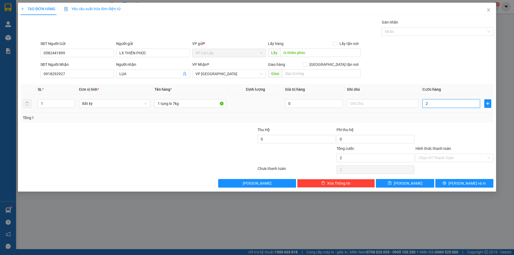
type input "20"
click at [471, 128] on div at bounding box center [454, 136] width 79 height 19
click at [457, 158] on input "Hình thức thanh toán" at bounding box center [453, 158] width 68 height 8
click at [459, 136] on div at bounding box center [454, 136] width 79 height 19
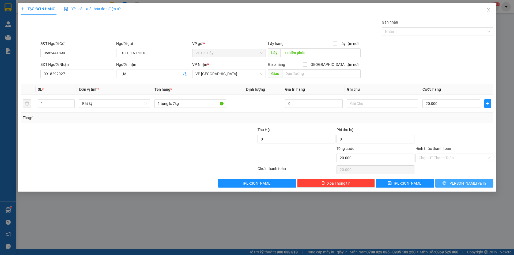
click at [459, 184] on button "[PERSON_NAME] và In" at bounding box center [465, 183] width 58 height 9
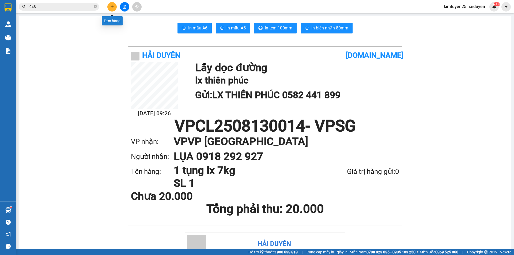
click at [111, 9] on button at bounding box center [111, 6] width 9 height 9
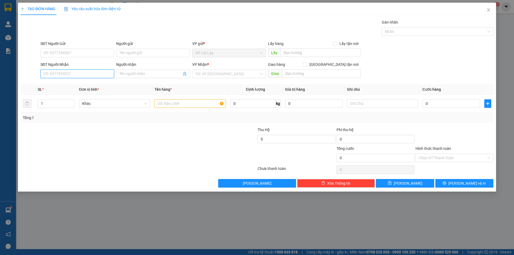
click at [69, 72] on input "SĐT Người Nhận" at bounding box center [77, 74] width 74 height 9
type input "0"
click at [71, 84] on div "0375159336 - HÀO" at bounding box center [77, 85] width 67 height 6
type input "0375159336"
type input "HÀO"
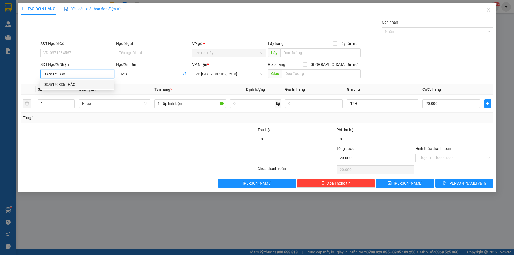
type input "20.000"
type input "0375159336"
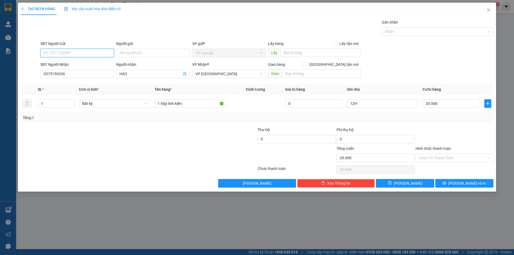
click at [84, 49] on input "SĐT Người Gửi" at bounding box center [77, 53] width 74 height 9
click at [85, 61] on div "0907939039 - ĐỀ" at bounding box center [77, 63] width 74 height 9
type input "0907939039"
type input "ĐỀ"
type input "chợ thuộc nhiêu"
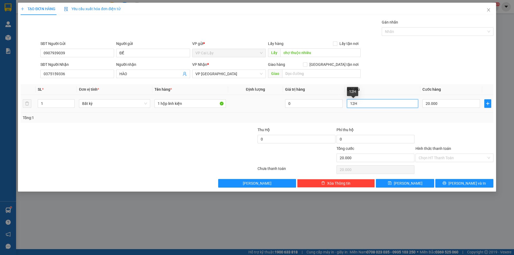
click at [377, 106] on input "12H" at bounding box center [382, 103] width 71 height 9
type input "1"
type input "10H-0907693690"
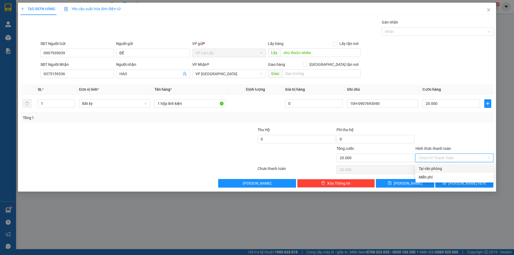
click at [453, 157] on input "Hình thức thanh toán" at bounding box center [453, 158] width 68 height 8
click at [448, 169] on div "Tại văn phòng" at bounding box center [455, 169] width 72 height 6
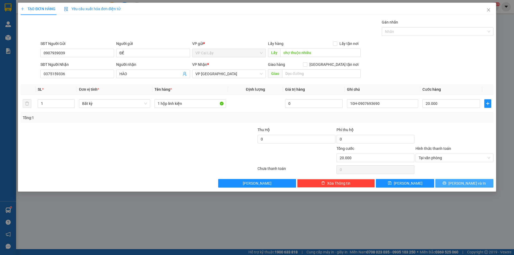
click at [461, 181] on span "[PERSON_NAME] và In" at bounding box center [468, 184] width 38 height 6
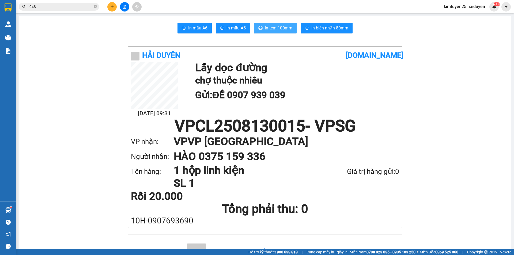
click at [290, 31] on span "In tem 100mm" at bounding box center [279, 28] width 28 height 7
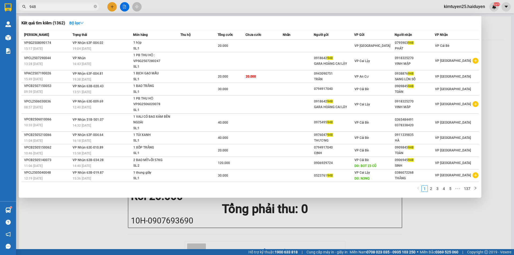
drag, startPoint x: 65, startPoint y: 9, endPoint x: 24, endPoint y: 12, distance: 40.8
click at [24, 12] on div "Kết quả tìm kiếm ( 1362 ) Bộ lọc Mã ĐH Trạng thái Món hàng Thu hộ Tổng cước Chư…" at bounding box center [52, 6] width 104 height 9
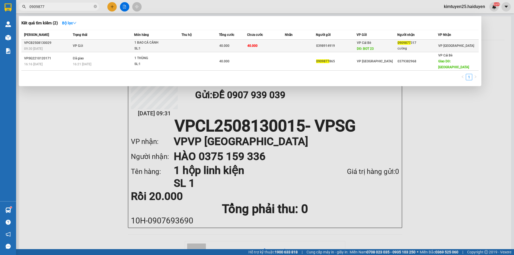
type input "0909877"
click at [277, 47] on td "40.000" at bounding box center [266, 46] width 38 height 13
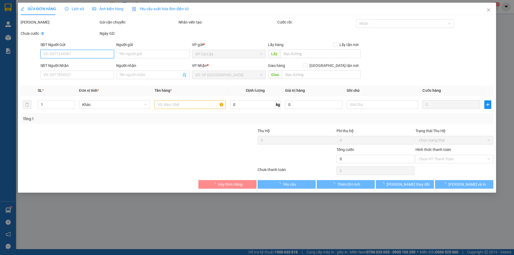
type input "0398914919"
type input "BOT 23"
type input "0909877317"
type input "cường"
type input "40.000"
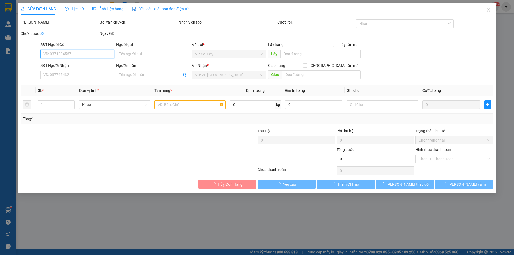
type input "40.000"
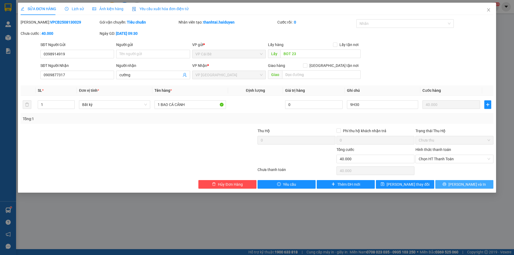
click at [471, 185] on span "[PERSON_NAME] và In" at bounding box center [468, 185] width 38 height 6
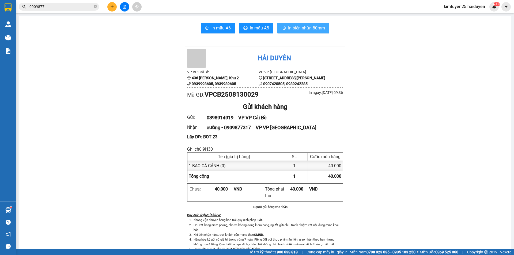
click at [290, 26] on span "In biên nhận 80mm" at bounding box center [306, 28] width 37 height 7
click at [114, 6] on icon "plus" at bounding box center [112, 7] width 4 height 4
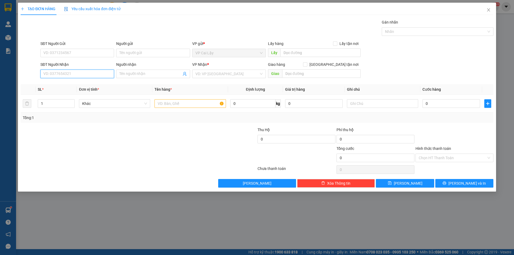
click at [83, 74] on input "SĐT Người Nhận" at bounding box center [77, 74] width 74 height 9
click at [487, 8] on icon "close" at bounding box center [489, 10] width 4 height 4
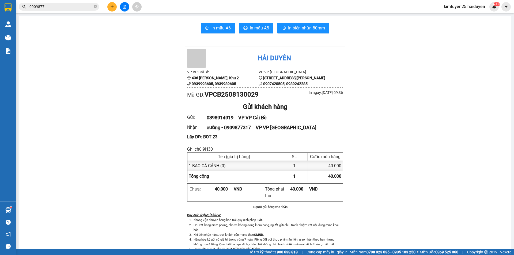
click at [78, 7] on input "0909877" at bounding box center [60, 7] width 63 height 6
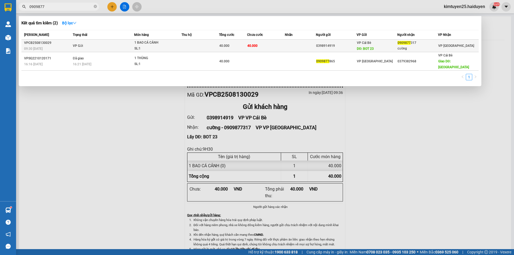
click at [302, 44] on td at bounding box center [300, 46] width 31 height 13
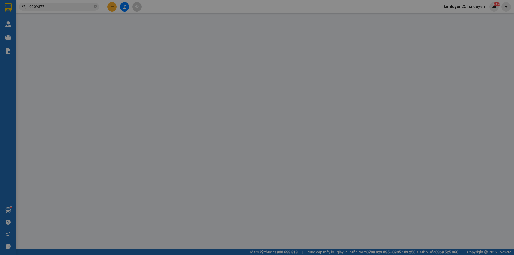
type input "0398914919"
type input "BOT 23"
type input "0909877317"
type input "cường"
type input "40.000"
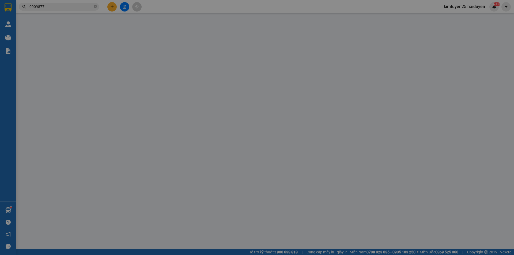
type input "40.000"
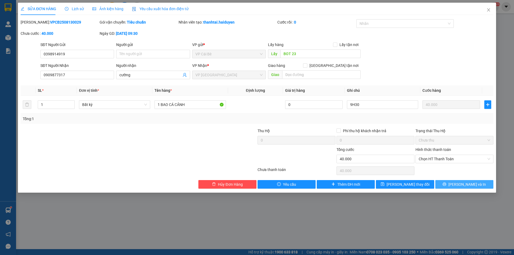
drag, startPoint x: 468, startPoint y: 185, endPoint x: 467, endPoint y: 188, distance: 2.8
click at [467, 188] on button "[PERSON_NAME] và In" at bounding box center [465, 184] width 58 height 9
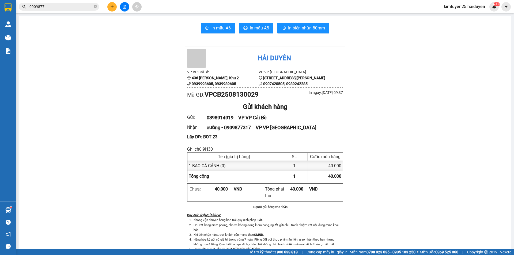
click at [312, 28] on span "In biên nhận 80mm" at bounding box center [306, 28] width 37 height 7
click at [114, 9] on button at bounding box center [111, 6] width 9 height 9
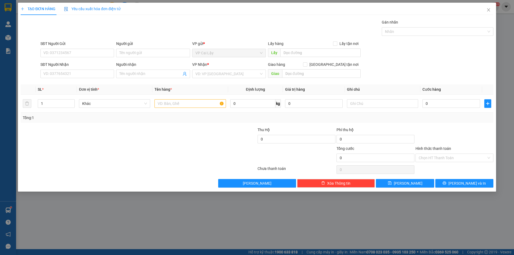
click at [101, 79] on div "SĐT Người Nhận VD: 0377654321" at bounding box center [77, 71] width 74 height 19
click at [104, 75] on input "SĐT Người Nhận" at bounding box center [77, 74] width 74 height 9
click at [72, 82] on div "0792949417 - DŨNG" at bounding box center [77, 85] width 67 height 6
type input "0792949417"
type input "DŨNG"
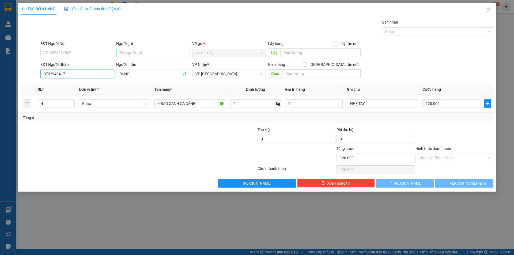
type input "120.000"
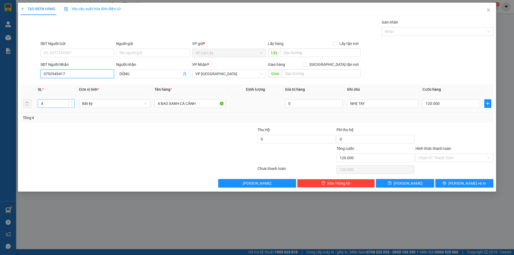
type input "0792949417"
type input "3"
click at [71, 104] on icon "down" at bounding box center [72, 105] width 2 height 2
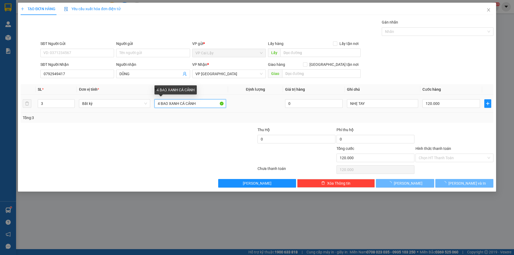
drag, startPoint x: 160, startPoint y: 103, endPoint x: 154, endPoint y: 105, distance: 6.5
click at [154, 105] on td "4 BAO XANH CÁ CẢNH" at bounding box center [190, 104] width 76 height 18
type input "0"
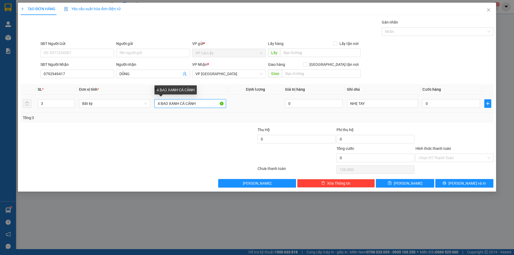
type input "0"
type input "3 BAO XANH CÁ CẢNH"
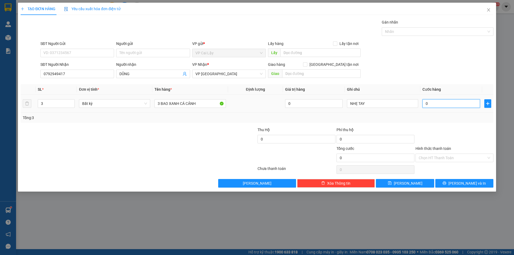
click at [444, 103] on input "0" at bounding box center [452, 103] width 58 height 9
type input "1"
type input "12"
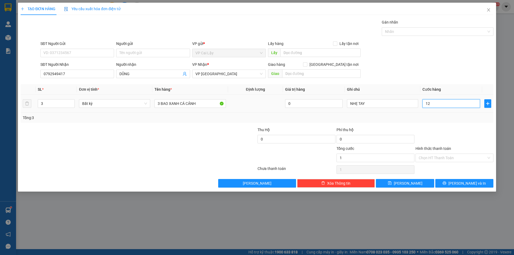
type input "12"
type input "120"
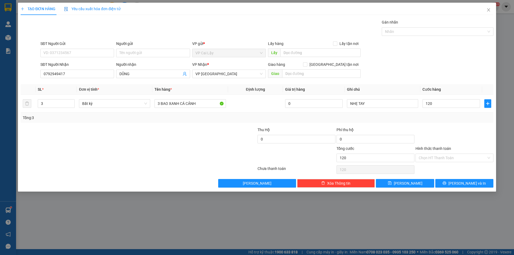
type input "120.000"
click at [462, 138] on div at bounding box center [454, 136] width 79 height 19
click at [453, 182] on button "[PERSON_NAME] và In" at bounding box center [465, 183] width 58 height 9
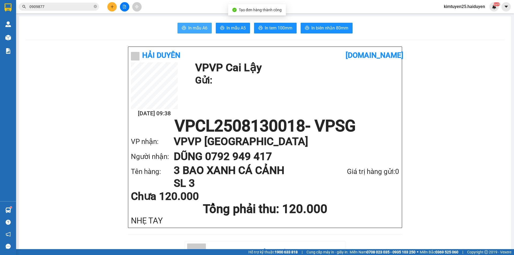
click at [188, 30] on span "In mẫu A6" at bounding box center [197, 28] width 19 height 7
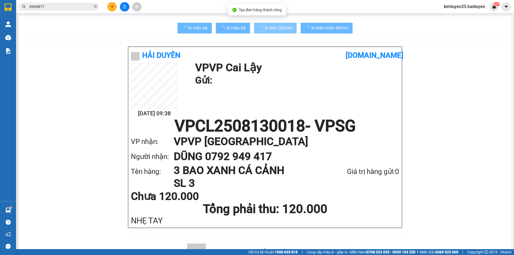
click at [274, 29] on span "In tem 100mm" at bounding box center [279, 28] width 28 height 7
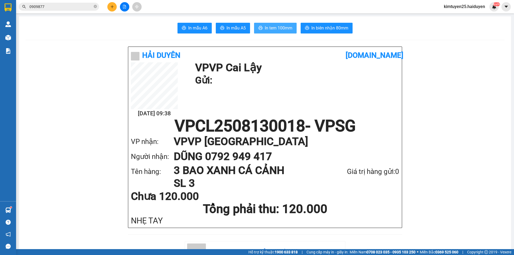
click at [265, 25] on span "In tem 100mm" at bounding box center [279, 28] width 28 height 7
click at [111, 6] on icon "plus" at bounding box center [112, 7] width 4 height 4
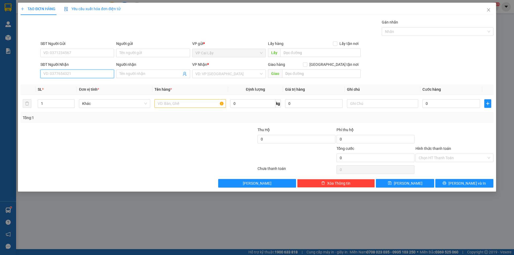
click at [106, 76] on input "SĐT Người Nhận" at bounding box center [77, 74] width 74 height 9
type input "0339874146"
click at [84, 86] on div "0339874146 - [PERSON_NAME]" at bounding box center [77, 85] width 67 height 6
type input "[PERSON_NAME]"
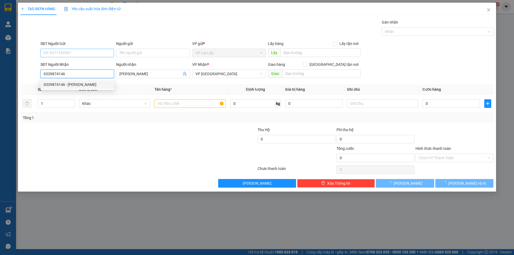
type input "20.000"
type input "0339874146"
click at [86, 51] on input "SĐT Người Gửi" at bounding box center [77, 53] width 74 height 9
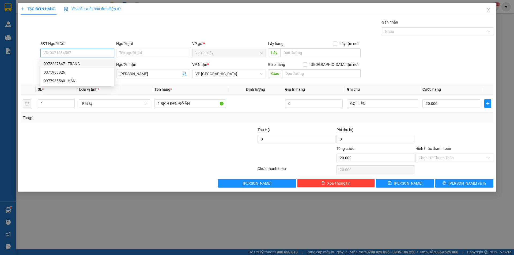
click at [91, 64] on div "0972267347 - TRANG" at bounding box center [77, 64] width 67 height 6
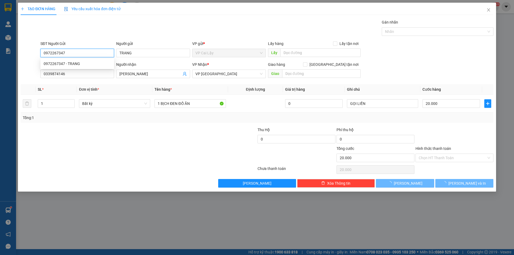
type input "0972267347"
type input "TRANG"
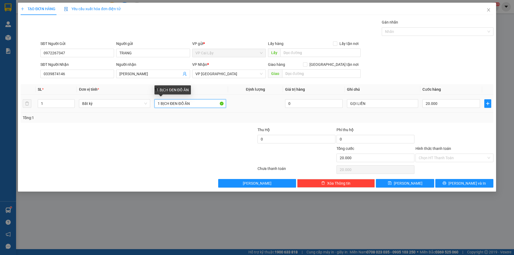
drag, startPoint x: 200, startPoint y: 103, endPoint x: 162, endPoint y: 102, distance: 37.8
click at [162, 102] on input "1 BỊCH ĐEN ĐỒ ĂN" at bounding box center [190, 103] width 71 height 9
type input "1 TÚI ĐỒ ĂN"
click at [444, 160] on input "Hình thức thanh toán" at bounding box center [453, 158] width 68 height 8
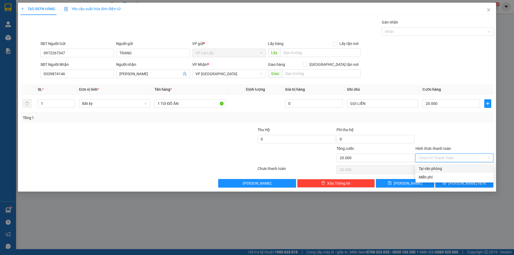
click at [443, 171] on div "Tại văn phòng" at bounding box center [455, 169] width 72 height 6
type input "0"
click at [470, 187] on button "[PERSON_NAME] và In" at bounding box center [465, 183] width 58 height 9
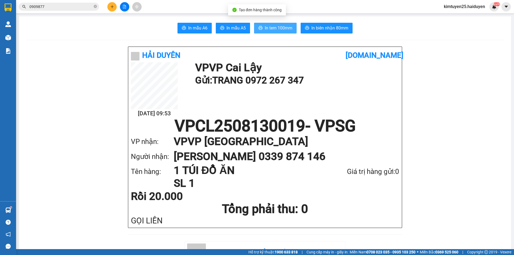
click at [268, 28] on span "In tem 100mm" at bounding box center [279, 28] width 28 height 7
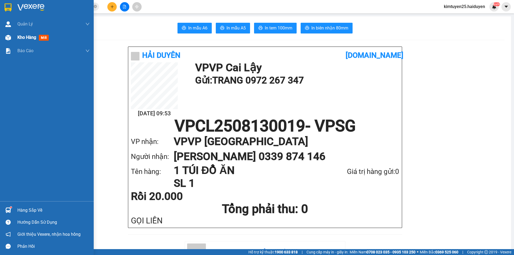
click at [24, 34] on div "Kho hàng mới" at bounding box center [33, 37] width 33 height 7
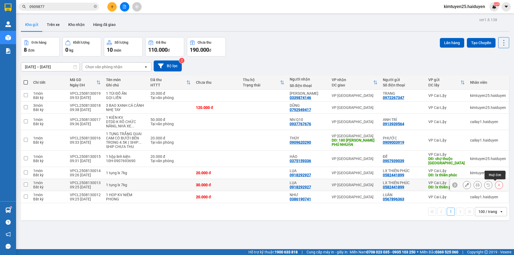
click at [498, 186] on icon at bounding box center [500, 185] width 4 height 4
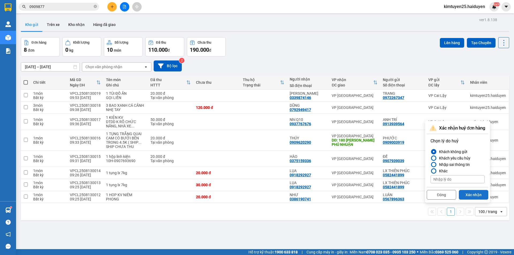
click at [467, 192] on button "Xác nhận" at bounding box center [473, 195] width 29 height 10
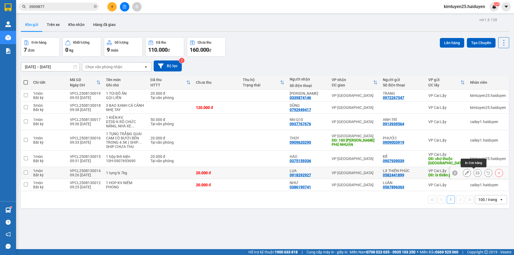
click at [476, 172] on icon at bounding box center [478, 173] width 4 height 4
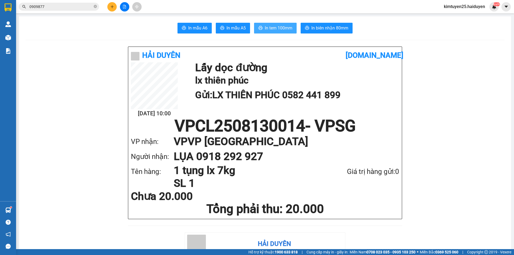
click at [265, 33] on button "In tem 100mm" at bounding box center [275, 28] width 43 height 11
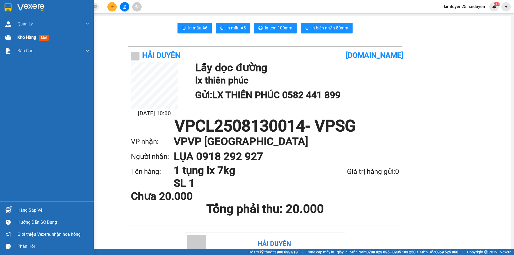
click at [14, 36] on div "Kho hàng mới" at bounding box center [47, 37] width 94 height 13
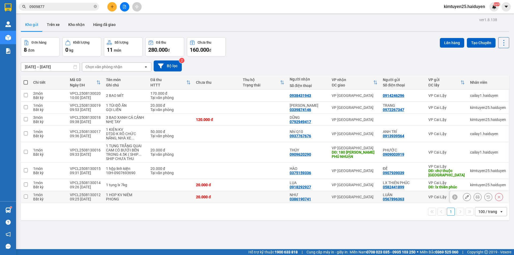
click at [266, 197] on td at bounding box center [263, 197] width 47 height 12
checkbox input "true"
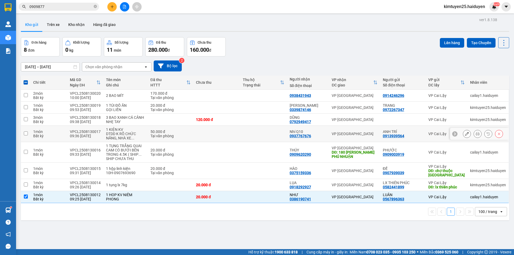
click at [268, 125] on td at bounding box center [263, 120] width 47 height 12
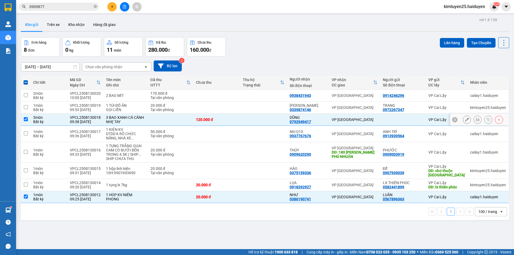
click at [279, 116] on td at bounding box center [263, 120] width 47 height 12
checkbox input "false"
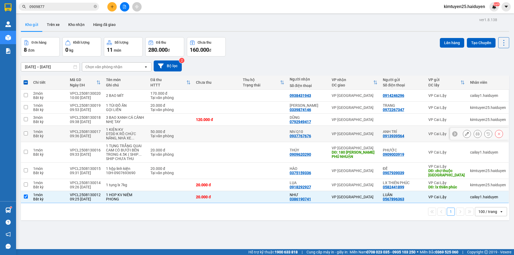
click at [280, 132] on td at bounding box center [263, 134] width 47 height 16
checkbox input "true"
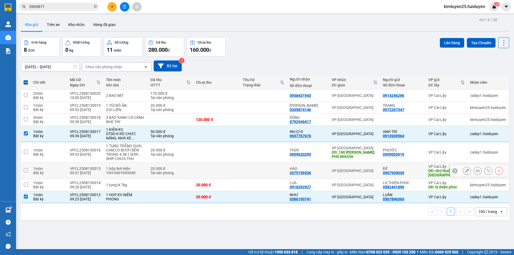
click at [245, 175] on td at bounding box center [263, 171] width 47 height 16
checkbox input "true"
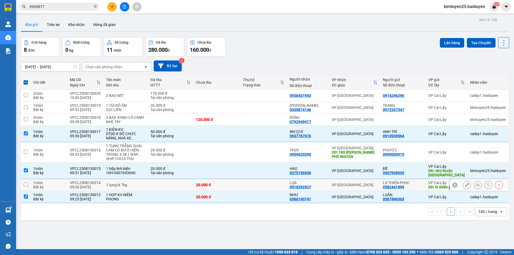
drag, startPoint x: 251, startPoint y: 187, endPoint x: 254, endPoint y: 188, distance: 3.1
click at [253, 188] on td at bounding box center [263, 185] width 47 height 12
checkbox input "true"
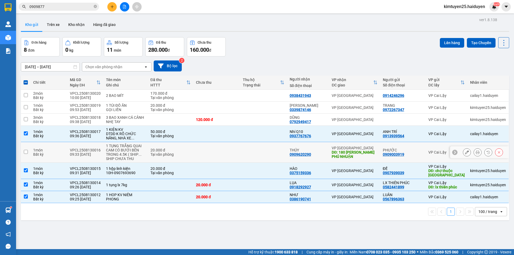
click at [259, 158] on td at bounding box center [263, 152] width 47 height 21
checkbox input "true"
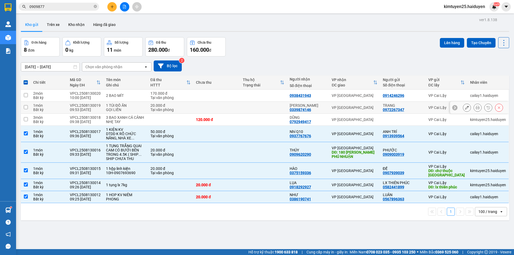
click at [282, 111] on td at bounding box center [263, 108] width 47 height 12
checkbox input "true"
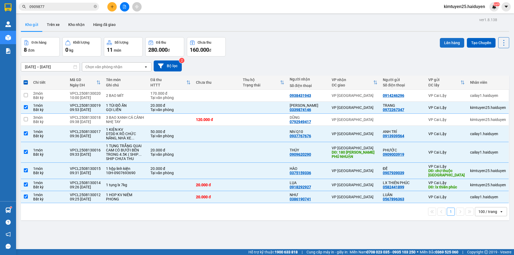
click at [443, 42] on button "Lên hàng" at bounding box center [452, 43] width 24 height 10
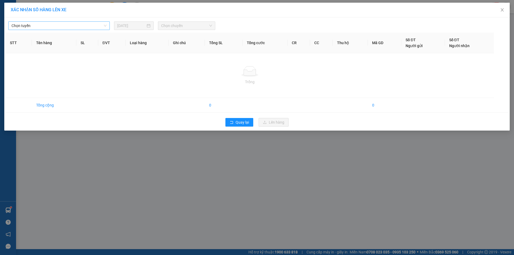
click at [72, 25] on span "Chọn tuyến" at bounding box center [59, 26] width 95 height 8
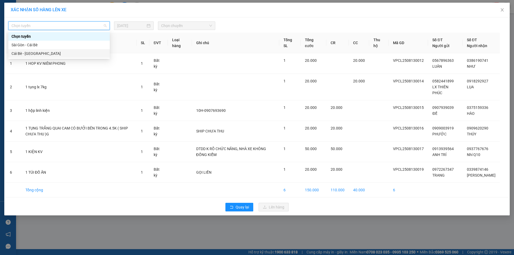
click at [56, 54] on div "Cái Bè - [GEOGRAPHIC_DATA]" at bounding box center [59, 54] width 95 height 6
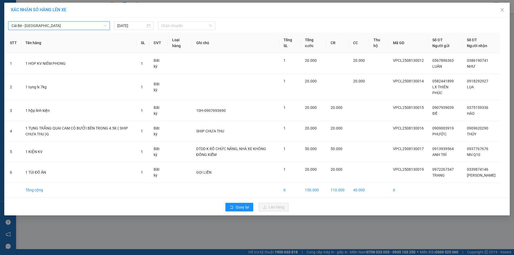
drag, startPoint x: 175, startPoint y: 23, endPoint x: 190, endPoint y: 36, distance: 19.4
click at [175, 23] on span "Chọn chuyến" at bounding box center [186, 26] width 51 height 8
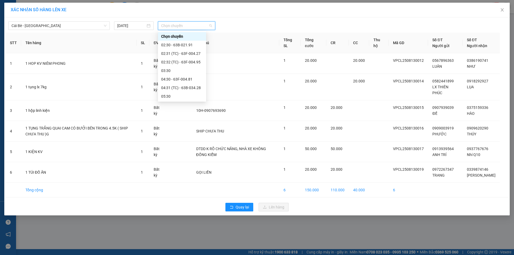
click at [196, 145] on div "09:30 - 63F-004.27" at bounding box center [182, 148] width 42 height 6
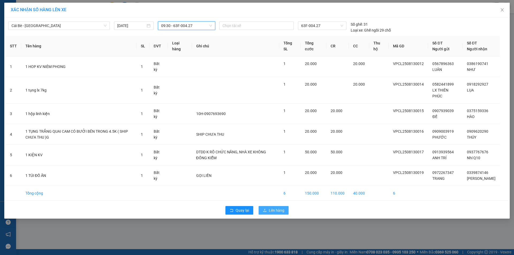
click at [272, 214] on span "Lên hàng" at bounding box center [277, 211] width 16 height 6
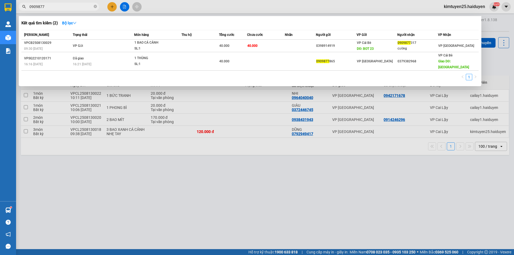
drag, startPoint x: 69, startPoint y: 8, endPoint x: 27, endPoint y: 19, distance: 43.5
click at [27, 12] on div "Kết quả tìm kiếm ( 2 ) Bộ lọc Mã ĐH Trạng thái Món hàng Thu hộ Tổng cước Chưa c…" at bounding box center [52, 6] width 104 height 9
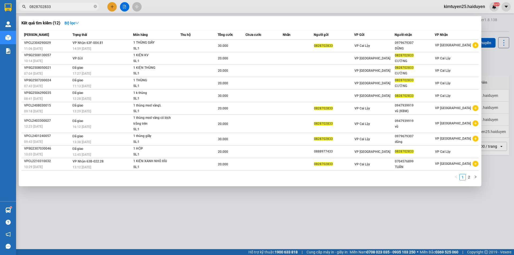
type input "0828702833"
click at [182, 4] on div at bounding box center [257, 127] width 514 height 255
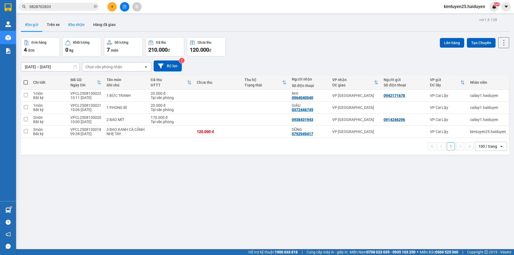
click at [74, 22] on button "Kho nhận" at bounding box center [76, 24] width 25 height 13
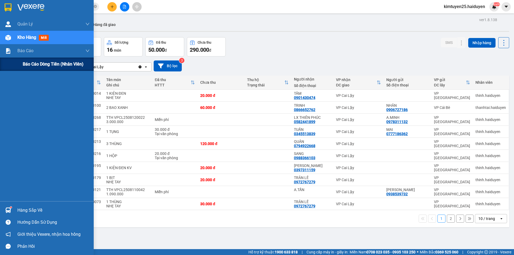
click at [29, 64] on span "Báo cáo dòng tiền (nhân viên)" at bounding box center [53, 64] width 61 height 7
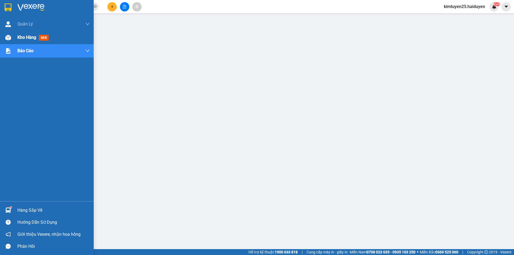
click at [13, 38] on div at bounding box center [7, 37] width 9 height 9
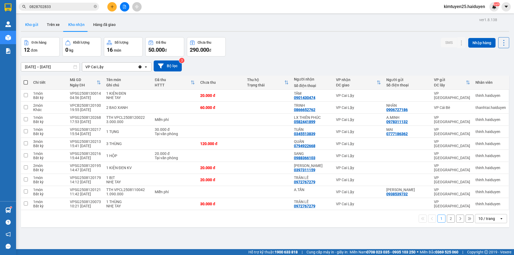
click at [31, 29] on button "Kho gửi" at bounding box center [32, 24] width 22 height 13
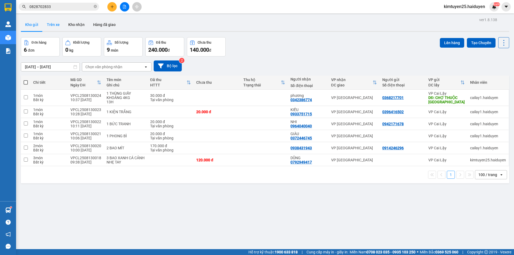
click at [46, 25] on button "Trên xe" at bounding box center [53, 24] width 21 height 13
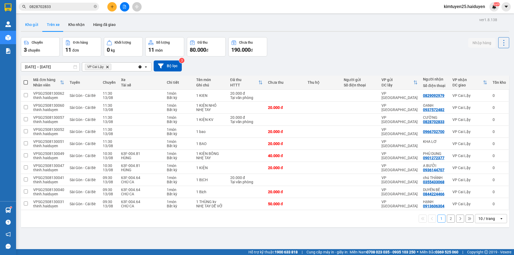
click at [31, 25] on button "Kho gửi" at bounding box center [32, 24] width 22 height 13
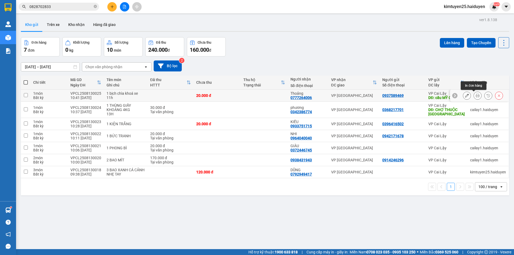
click at [476, 96] on icon at bounding box center [478, 96] width 4 height 4
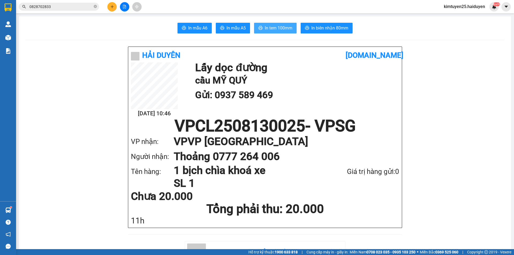
click at [274, 29] on span "In tem 100mm" at bounding box center [279, 28] width 28 height 7
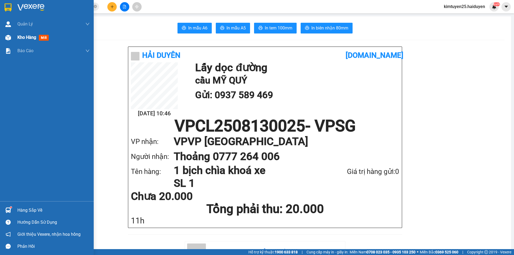
click at [12, 36] on div at bounding box center [7, 37] width 9 height 9
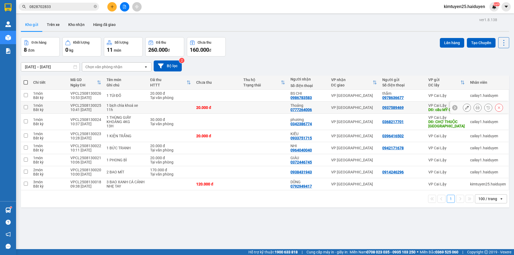
click at [286, 110] on td at bounding box center [264, 108] width 47 height 12
checkbox input "true"
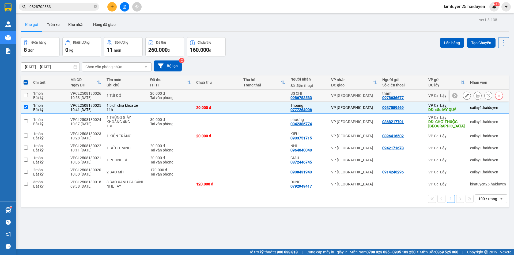
click at [277, 95] on td at bounding box center [264, 96] width 47 height 12
checkbox input "true"
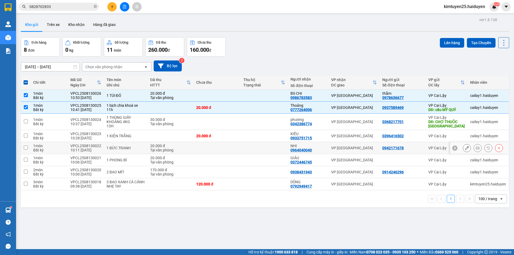
click at [275, 144] on td at bounding box center [264, 148] width 47 height 12
checkbox input "true"
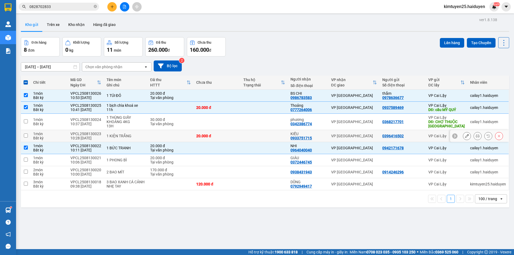
click at [266, 134] on td at bounding box center [264, 136] width 47 height 12
checkbox input "true"
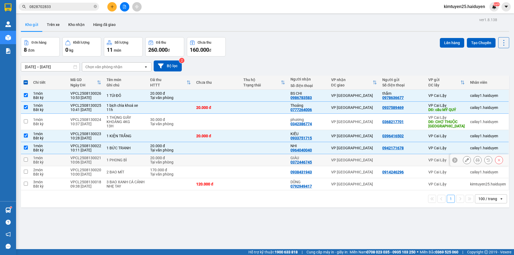
click at [262, 159] on td at bounding box center [264, 160] width 47 height 12
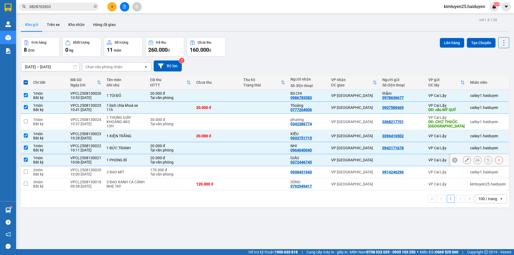
checkbox input "true"
click at [261, 178] on td at bounding box center [264, 172] width 47 height 12
checkbox input "true"
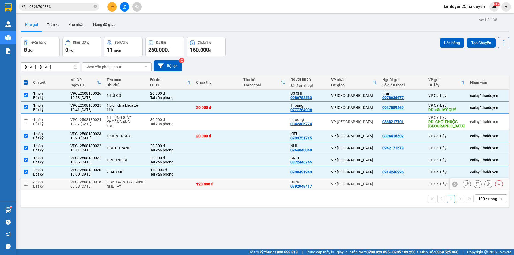
click at [260, 184] on td at bounding box center [264, 184] width 47 height 12
checkbox input "true"
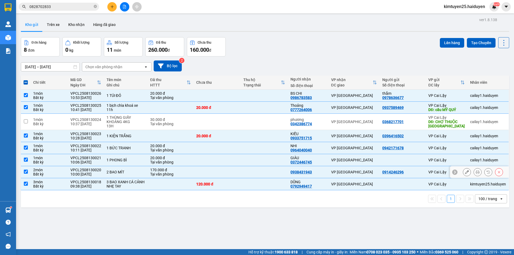
click at [202, 172] on td at bounding box center [217, 172] width 47 height 12
checkbox input "false"
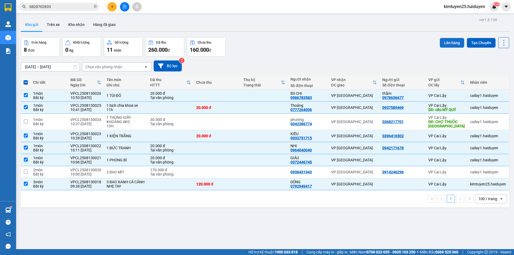
click at [448, 42] on button "Lên hàng" at bounding box center [452, 43] width 24 height 10
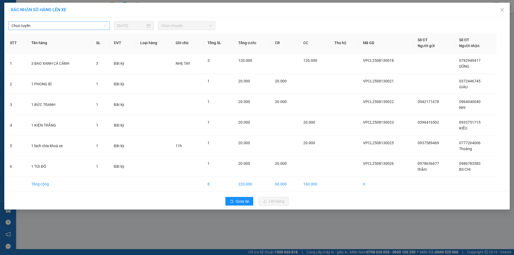
click at [65, 27] on span "Chọn tuyến" at bounding box center [59, 26] width 95 height 8
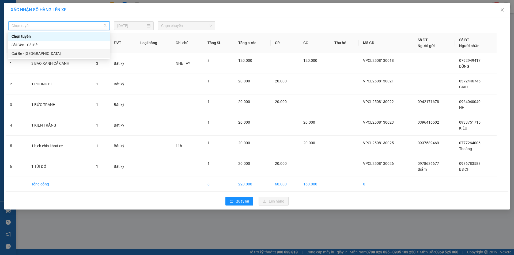
drag, startPoint x: 61, startPoint y: 53, endPoint x: 118, endPoint y: 32, distance: 61.3
click at [61, 54] on div "Cái Bè - [GEOGRAPHIC_DATA]" at bounding box center [59, 54] width 95 height 6
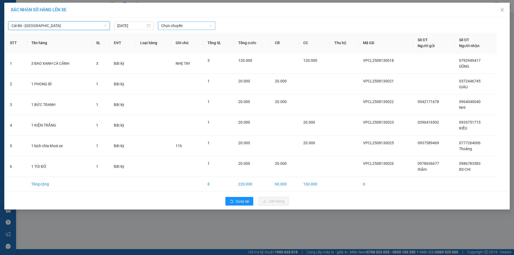
click at [177, 25] on span "Chọn chuyến" at bounding box center [186, 26] width 51 height 8
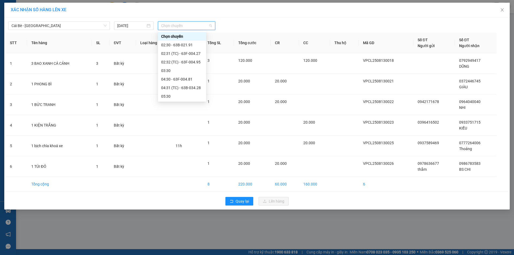
click at [179, 154] on div "10:30 - 63B-021.91" at bounding box center [182, 157] width 42 height 6
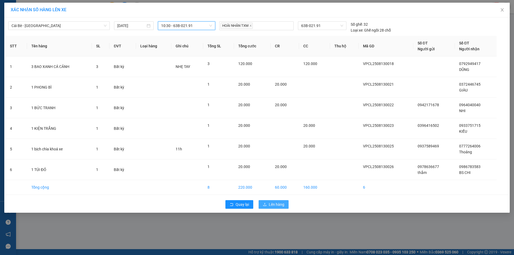
click at [282, 203] on span "Lên hàng" at bounding box center [277, 205] width 16 height 6
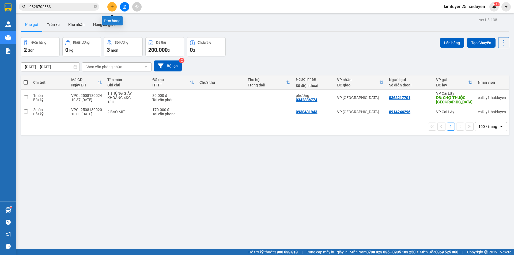
click at [114, 8] on button at bounding box center [111, 6] width 9 height 9
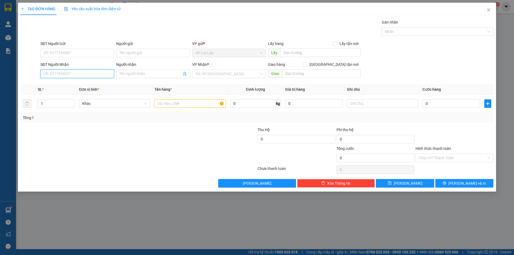
click at [78, 76] on input "SĐT Người Nhận" at bounding box center [77, 74] width 74 height 9
type input "0903742996"
click at [139, 72] on input "Người nhận" at bounding box center [150, 74] width 62 height 6
type input "chị cgaau"
click at [88, 53] on input "SĐT Người Gửi" at bounding box center [77, 53] width 74 height 9
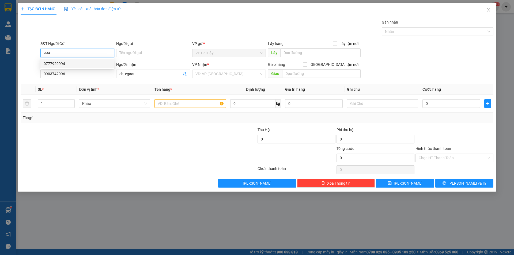
click at [79, 63] on div "0777920994" at bounding box center [77, 64] width 67 height 6
type input "0777920994"
type input "MC [PERSON_NAME]"
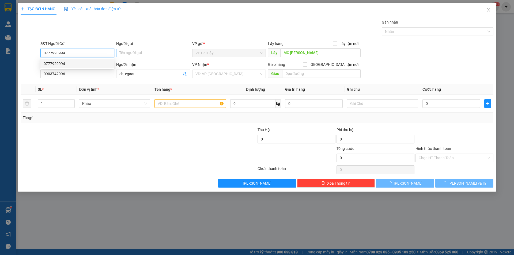
type input "20.000"
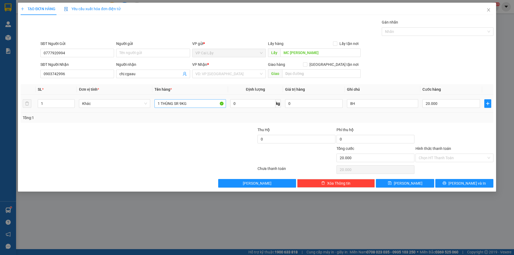
type input "0777920994"
drag, startPoint x: 193, startPoint y: 104, endPoint x: 152, endPoint y: 111, distance: 42.3
click at [152, 111] on tr "1 Khác 1 THÙNG SR 9KG 0 kg 0 8H 20.000" at bounding box center [257, 104] width 473 height 18
click at [208, 68] on div "VP Nhận *" at bounding box center [229, 66] width 74 height 8
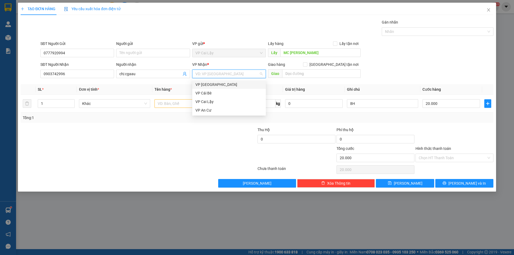
click at [210, 74] on input "search" at bounding box center [227, 74] width 63 height 8
click at [209, 83] on div "VP [GEOGRAPHIC_DATA]" at bounding box center [229, 85] width 67 height 6
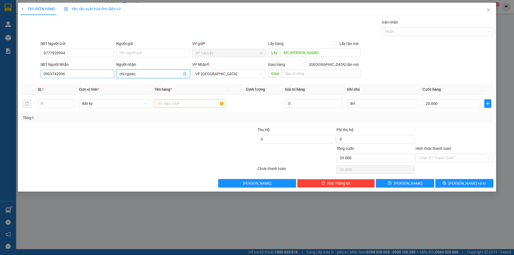
drag, startPoint x: 140, startPoint y: 70, endPoint x: 102, endPoint y: 72, distance: 38.3
click at [102, 72] on div "SĐT Người Nhận 0903742996 Người nhận chị cgaau chị cgaau VP Nhận * VP Sài Gòn G…" at bounding box center [266, 71] width 455 height 19
drag, startPoint x: 146, startPoint y: 74, endPoint x: 82, endPoint y: 83, distance: 64.9
click at [82, 83] on div "Transit Pickup Surcharge Ids Transit Deliver Surcharge Ids Transit Deliver Surc…" at bounding box center [257, 103] width 473 height 169
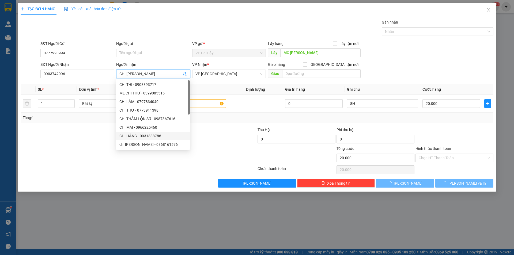
type input "CHỊ CHÂU"
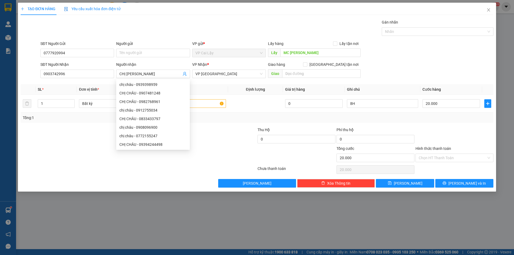
click at [211, 159] on div at bounding box center [217, 155] width 79 height 19
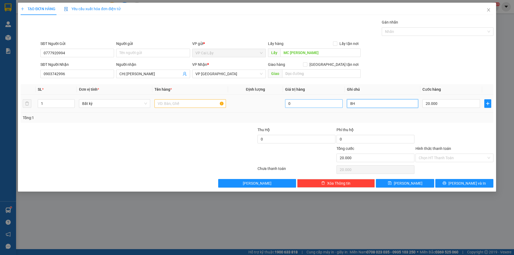
drag, startPoint x: 365, startPoint y: 103, endPoint x: 320, endPoint y: 100, distance: 45.1
click at [320, 100] on tr "1 Bất kỳ 0 8H 20.000" at bounding box center [257, 104] width 473 height 18
type input "13H"
click at [206, 103] on input "text" at bounding box center [190, 103] width 71 height 9
type input "1 THÙNG SR 15KG"
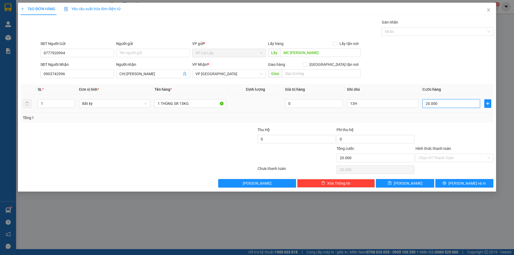
click at [448, 104] on input "20.000" at bounding box center [452, 103] width 58 height 9
type input "3"
type input "30"
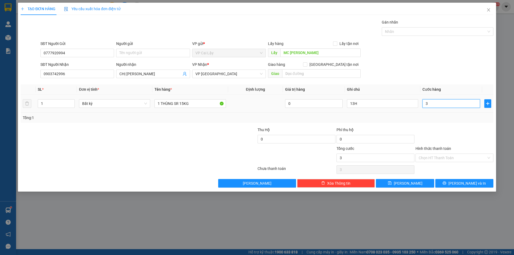
type input "30"
type input "30.000"
click at [462, 128] on div at bounding box center [454, 136] width 79 height 19
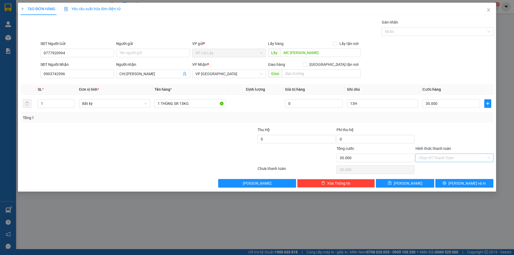
click at [462, 157] on input "Hình thức thanh toán" at bounding box center [453, 158] width 68 height 8
click at [443, 171] on div "Tại văn phòng" at bounding box center [455, 169] width 72 height 6
type input "0"
click at [447, 182] on icon "printer" at bounding box center [445, 183] width 4 height 4
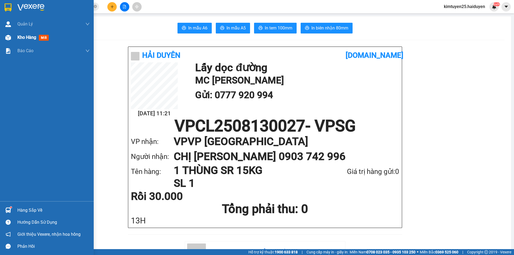
click at [11, 36] on div at bounding box center [7, 37] width 9 height 9
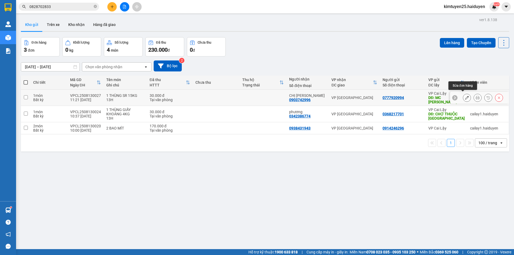
click at [465, 96] on icon at bounding box center [467, 98] width 4 height 4
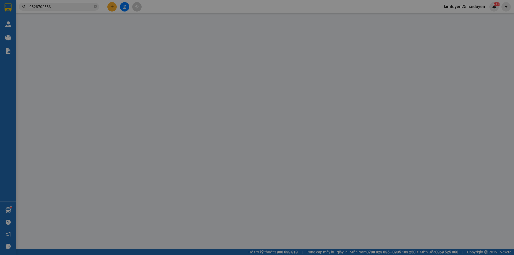
type input "0777920994"
type input "MC [PERSON_NAME]"
type input "0903742996"
type input "CHỊ CHÂU"
type input "30.000"
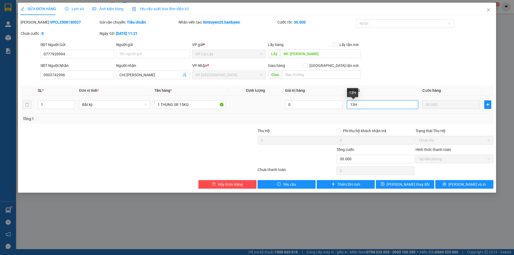
click at [384, 103] on input "13H" at bounding box center [382, 104] width 71 height 9
type input "13H- KHÁCH MỐI"
click at [401, 188] on button "[PERSON_NAME] thay đổi" at bounding box center [405, 184] width 58 height 9
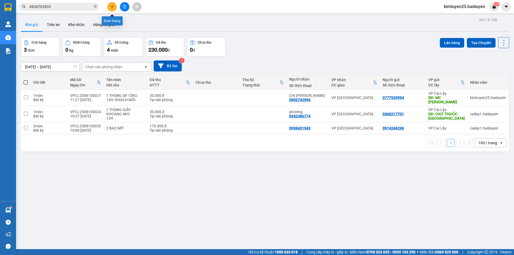
click at [116, 5] on button at bounding box center [111, 6] width 9 height 9
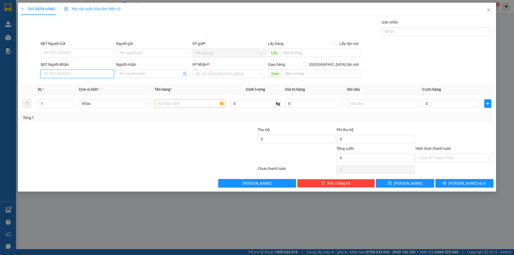
click at [62, 72] on input "SĐT Người Nhận" at bounding box center [77, 74] width 74 height 9
type input "0987300707"
click at [124, 74] on input "Người nhận" at bounding box center [150, 74] width 62 height 6
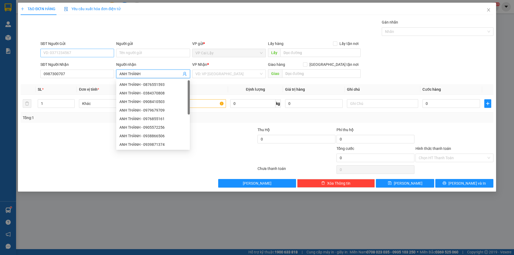
type input "ANH THÀNH"
click at [84, 55] on input "SĐT Người Gửi" at bounding box center [77, 53] width 74 height 9
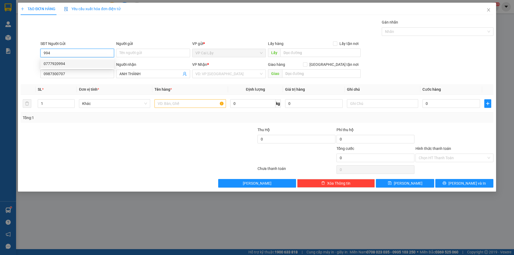
click at [74, 65] on div "0777920994" at bounding box center [77, 64] width 67 height 6
type input "0777920994"
type input "MC [PERSON_NAME]"
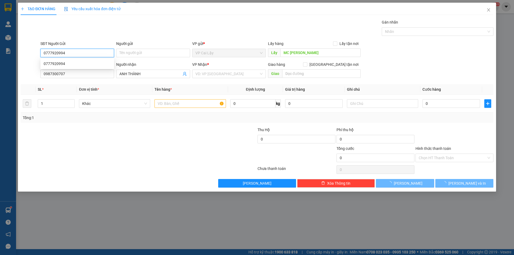
type input "30.000"
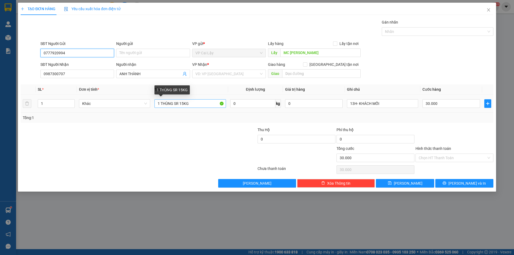
type input "0777920994"
click at [183, 102] on input "1 THÙNG SR 15KG" at bounding box center [190, 103] width 71 height 9
type input "1 THÙNG SR 7KG"
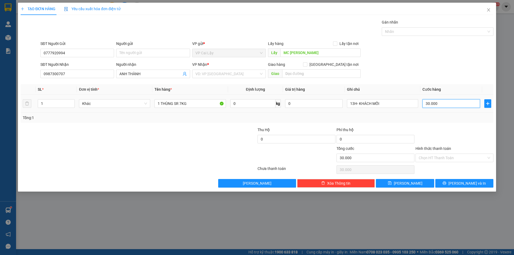
click at [458, 104] on input "30.000" at bounding box center [452, 103] width 58 height 9
type input "2"
type input "20"
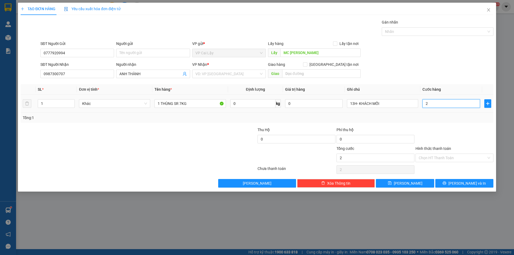
type input "20"
type input "20.000"
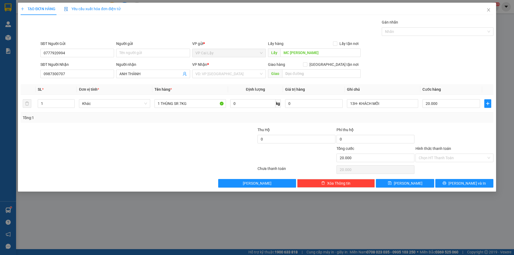
click at [456, 134] on div at bounding box center [454, 136] width 79 height 19
click at [410, 185] on span "[PERSON_NAME]" at bounding box center [408, 184] width 29 height 6
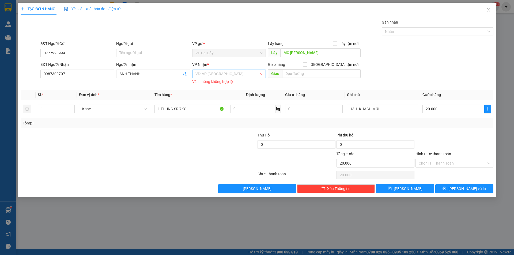
click at [204, 74] on input "search" at bounding box center [227, 74] width 63 height 8
drag, startPoint x: 212, startPoint y: 84, endPoint x: 260, endPoint y: 95, distance: 49.3
click at [212, 84] on div "VP [GEOGRAPHIC_DATA]" at bounding box center [229, 85] width 67 height 6
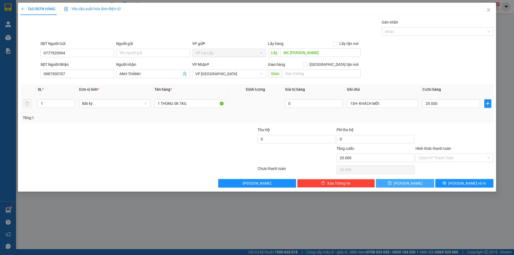
click at [410, 185] on span "[PERSON_NAME]" at bounding box center [408, 184] width 29 height 6
type input "0"
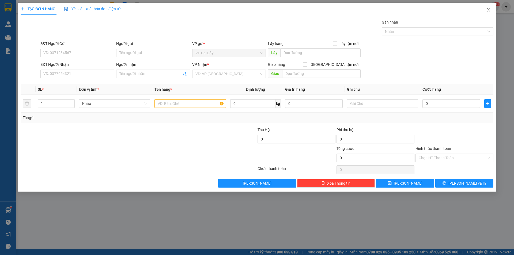
drag, startPoint x: 489, startPoint y: 8, endPoint x: 485, endPoint y: 9, distance: 3.6
click at [489, 9] on span "Close" at bounding box center [488, 10] width 15 height 15
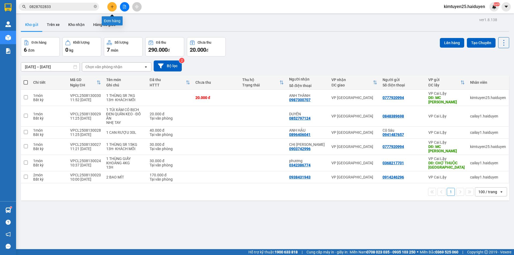
click at [109, 7] on button at bounding box center [111, 6] width 9 height 9
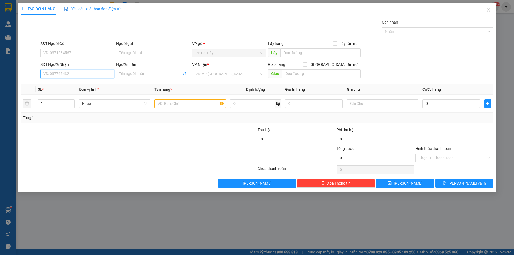
click at [98, 72] on input "SĐT Người Nhận" at bounding box center [77, 74] width 74 height 9
click at [55, 82] on div "0903866506 - HƯƠNG" at bounding box center [77, 85] width 67 height 6
type input "0903866506"
type input "HƯƠNG"
type input "20.000"
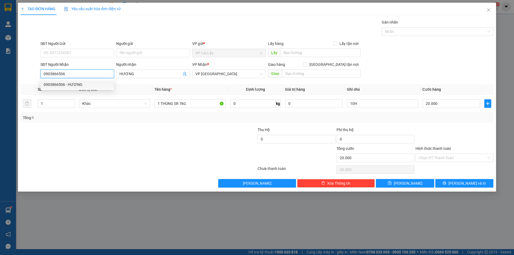
type input "20.000"
type input "0903866506"
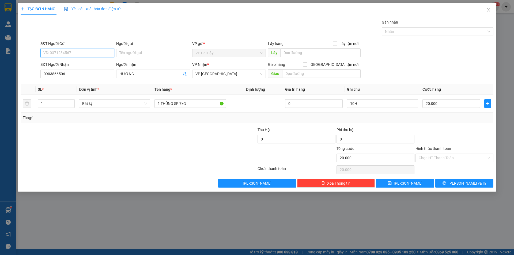
click at [78, 51] on input "SĐT Người Gửi" at bounding box center [77, 53] width 74 height 9
click at [78, 62] on div "0777920994" at bounding box center [77, 64] width 67 height 6
type input "0777920994"
type input "MÁY CHÀ NGỌC ẨN"
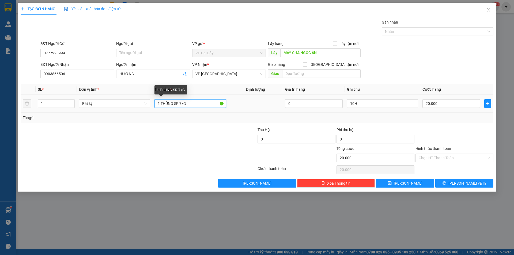
click at [182, 104] on input "1 THÙNG SR 7kG" at bounding box center [190, 103] width 71 height 9
type input "1 THÙNG SR 3kG"
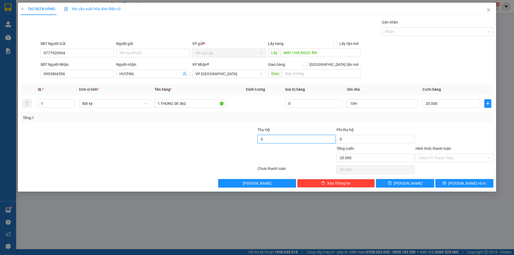
click at [268, 141] on input "0" at bounding box center [297, 139] width 78 height 9
type input "300.000"
click at [202, 149] on div at bounding box center [217, 155] width 79 height 19
click at [461, 104] on input "20.000" at bounding box center [452, 103] width 58 height 9
drag, startPoint x: 364, startPoint y: 102, endPoint x: 342, endPoint y: 105, distance: 22.2
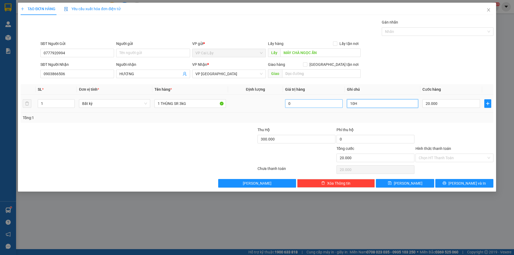
click at [342, 105] on tr "1 Bất kỳ 1 THÙNG SR 3kG 0 10H 20.000" at bounding box center [257, 104] width 473 height 18
type input "13H"
click at [455, 104] on input "20.000" at bounding box center [452, 103] width 58 height 9
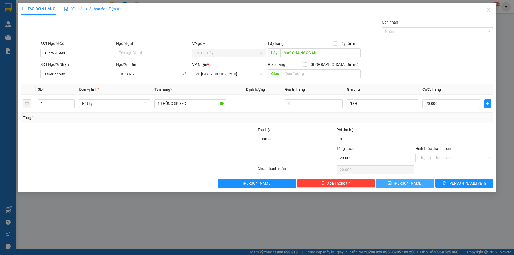
click at [412, 183] on button "[PERSON_NAME]" at bounding box center [405, 183] width 58 height 9
type input "0"
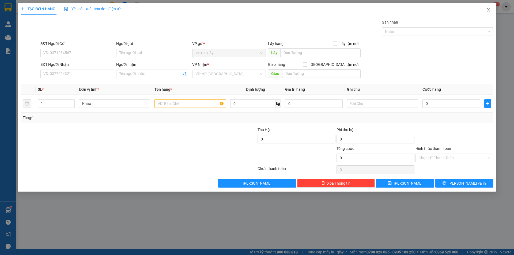
click at [489, 8] on span "Close" at bounding box center [488, 10] width 15 height 15
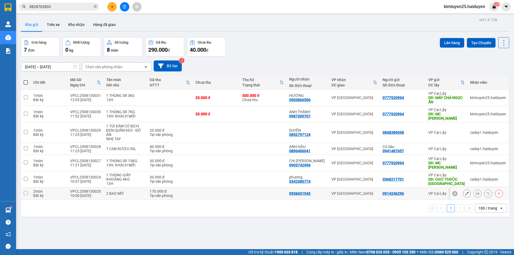
click at [217, 188] on td at bounding box center [216, 194] width 47 height 12
checkbox input "true"
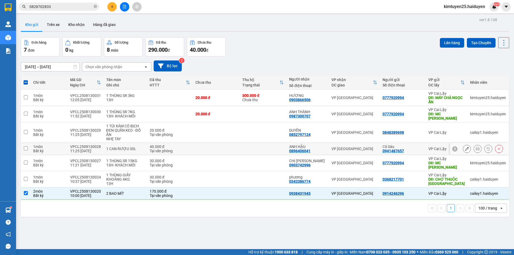
click at [238, 145] on td at bounding box center [216, 149] width 47 height 12
checkbox input "true"
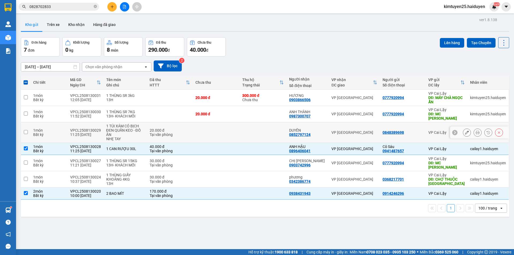
click at [278, 129] on td at bounding box center [263, 132] width 47 height 21
checkbox input "true"
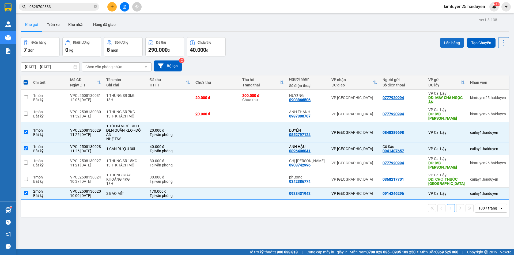
click at [454, 42] on button "Lên hàng" at bounding box center [452, 43] width 24 height 10
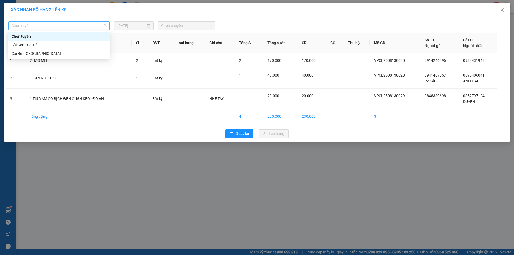
click at [46, 26] on span "Chọn tuyến" at bounding box center [59, 26] width 95 height 8
click at [36, 52] on div "Cái Bè - [GEOGRAPHIC_DATA]" at bounding box center [59, 54] width 95 height 6
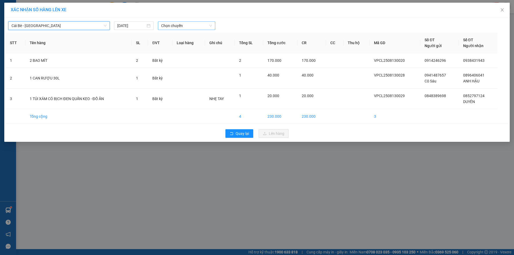
click at [197, 23] on span "Chọn chuyến" at bounding box center [186, 26] width 51 height 8
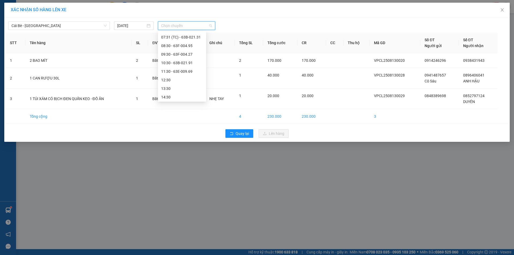
scroll to position [102, 0]
click at [190, 63] on div "11:30 - 63E-009.69" at bounding box center [182, 64] width 42 height 6
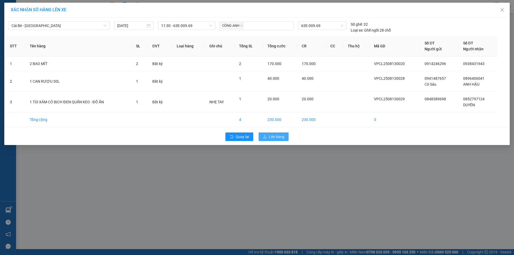
click at [278, 141] on button "Lên hàng" at bounding box center [274, 137] width 30 height 9
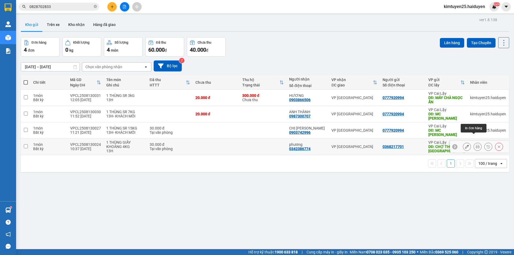
click at [476, 142] on button at bounding box center [478, 146] width 8 height 9
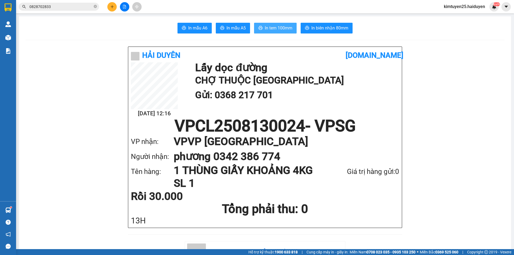
click at [291, 26] on button "In tem 100mm" at bounding box center [275, 28] width 43 height 11
click at [114, 8] on button at bounding box center [111, 6] width 9 height 9
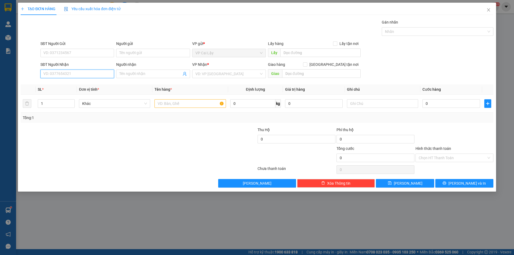
click at [91, 73] on input "SĐT Người Nhận" at bounding box center [77, 74] width 74 height 9
type input "0904165916"
click at [133, 73] on input "Người nhận" at bounding box center [150, 74] width 62 height 6
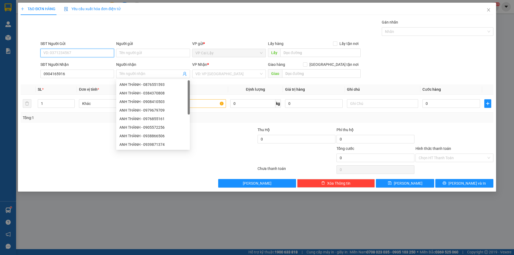
click at [103, 52] on input "SĐT Người Gửi" at bounding box center [77, 53] width 74 height 9
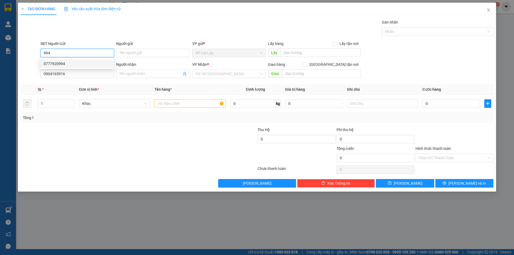
click at [95, 65] on div "0777920994" at bounding box center [77, 64] width 67 height 6
type input "0777920994"
type input "MÁY CHÀ NGỌC ẨN"
type input "300.000"
type input "20.000"
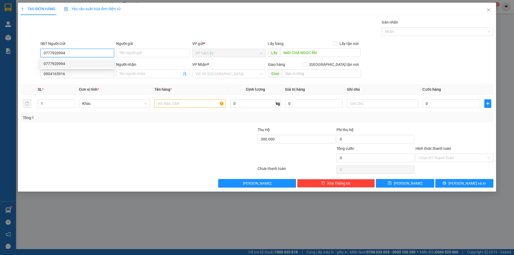
type input "20.000"
type input "0777920994"
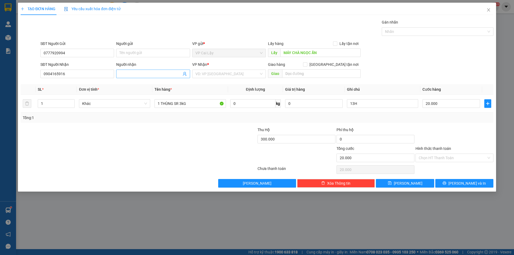
click at [125, 75] on input "Người nhận" at bounding box center [150, 74] width 62 height 6
type input "CHỊ UYÊN"
click at [211, 144] on div at bounding box center [217, 136] width 79 height 19
click at [292, 138] on input "300.000" at bounding box center [297, 139] width 78 height 9
type input "0"
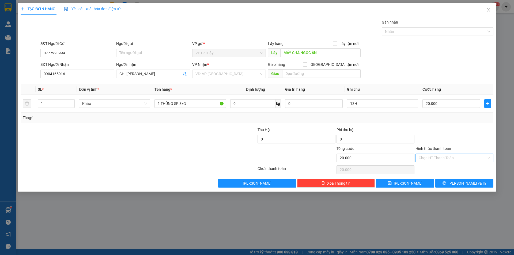
click at [439, 157] on input "Hình thức thanh toán" at bounding box center [453, 158] width 68 height 8
click at [439, 168] on div "Tại văn phòng" at bounding box center [455, 169] width 72 height 6
type input "0"
click at [418, 185] on button "[PERSON_NAME]" at bounding box center [405, 183] width 58 height 9
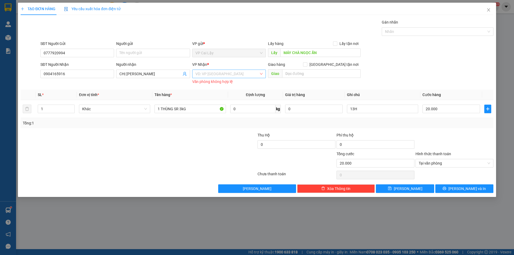
click at [231, 74] on input "search" at bounding box center [227, 74] width 63 height 8
click at [219, 85] on div "VP [GEOGRAPHIC_DATA]" at bounding box center [229, 85] width 67 height 6
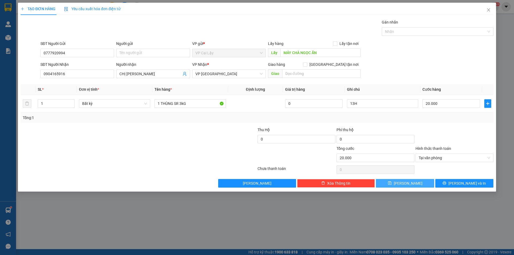
click at [404, 180] on button "[PERSON_NAME]" at bounding box center [405, 183] width 58 height 9
type input "0"
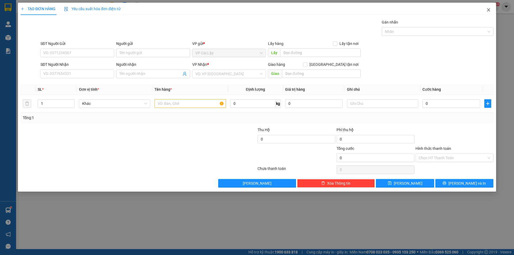
click at [488, 10] on icon "close" at bounding box center [488, 9] width 3 height 3
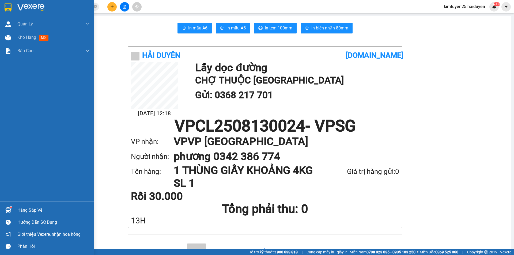
drag, startPoint x: 32, startPoint y: 38, endPoint x: 62, endPoint y: 14, distance: 38.6
click at [31, 38] on span "Kho hàng" at bounding box center [26, 37] width 19 height 5
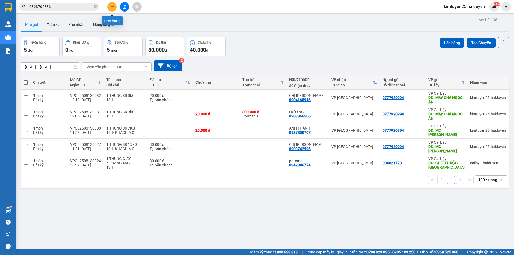
click at [113, 7] on icon "plus" at bounding box center [112, 6] width 3 height 0
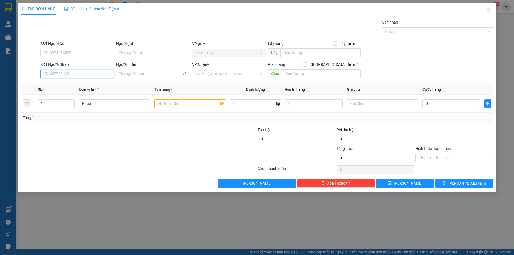
click at [89, 75] on input "SĐT Người Nhận" at bounding box center [77, 74] width 74 height 9
type input "0705502992"
click at [91, 52] on input "SĐT Người Gửi" at bounding box center [77, 53] width 74 height 9
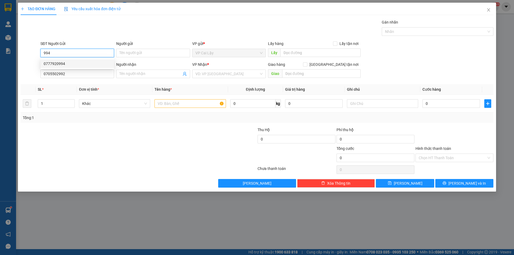
click at [80, 62] on div "0777920994" at bounding box center [77, 64] width 67 height 6
type input "0777920994"
type input "MÁY CHÀ NGỌC ẨN"
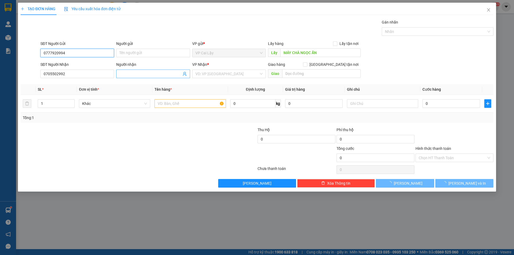
type input "20.000"
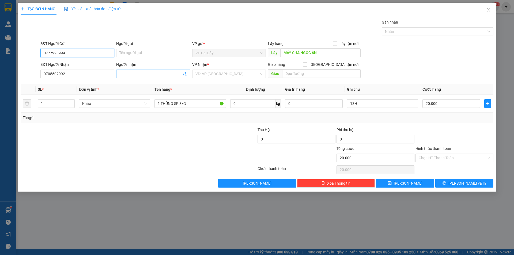
type input "0777920994"
click at [152, 76] on input "Người nhận" at bounding box center [150, 74] width 62 height 6
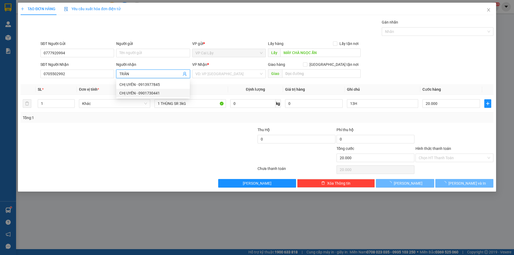
type input "TRÂN"
click at [124, 151] on div at bounding box center [99, 155] width 158 height 19
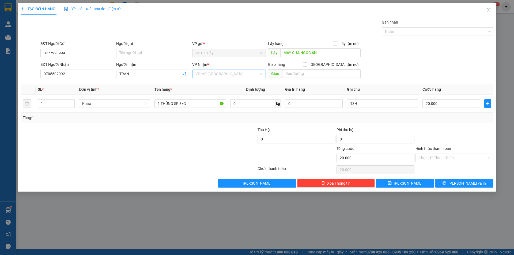
click at [228, 74] on input "search" at bounding box center [227, 74] width 63 height 8
click at [227, 86] on div "VP [GEOGRAPHIC_DATA]" at bounding box center [229, 85] width 67 height 6
click at [447, 183] on icon "printer" at bounding box center [444, 183] width 3 height 3
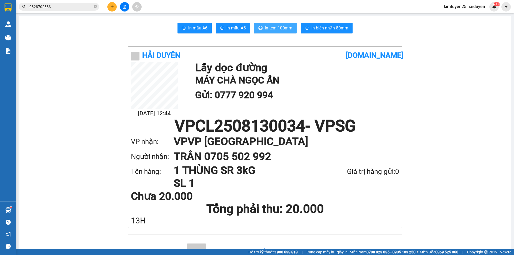
click at [267, 25] on span "In tem 100mm" at bounding box center [279, 28] width 28 height 7
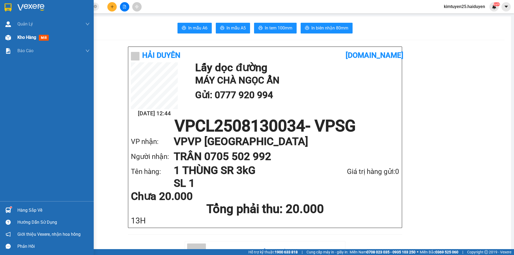
click at [28, 41] on div "Kho hàng mới" at bounding box center [33, 37] width 33 height 7
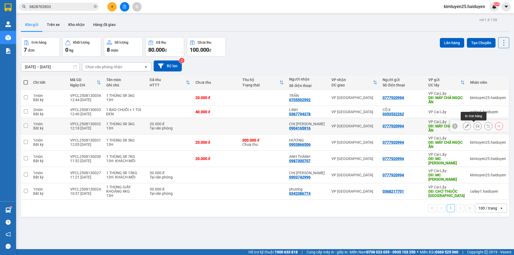
click at [477, 125] on button at bounding box center [478, 126] width 8 height 9
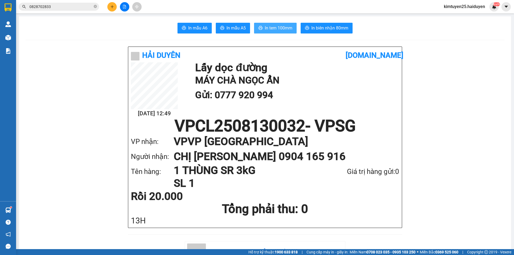
click at [291, 28] on button "In tem 100mm" at bounding box center [275, 28] width 43 height 11
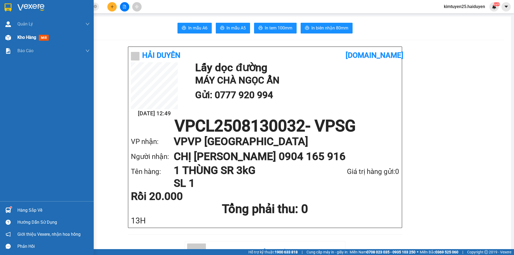
click at [25, 41] on div "Kho hàng mới" at bounding box center [33, 37] width 33 height 7
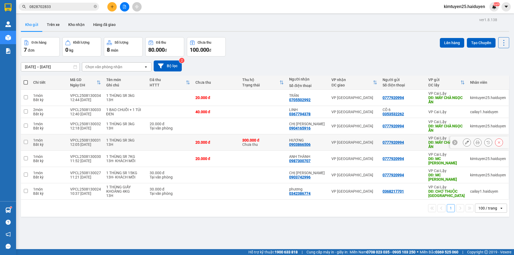
click at [476, 143] on icon at bounding box center [478, 143] width 4 height 4
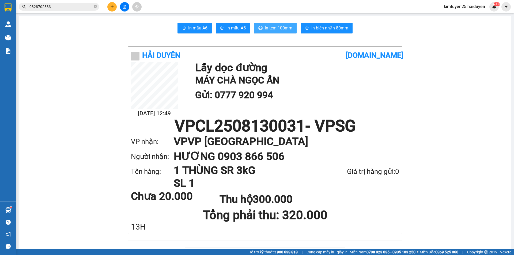
click at [272, 25] on span "In tem 100mm" at bounding box center [279, 28] width 28 height 7
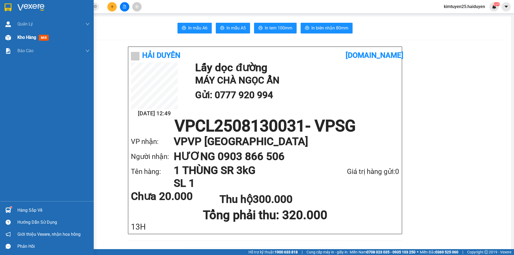
click at [26, 40] on div "Kho hàng mới" at bounding box center [33, 37] width 33 height 7
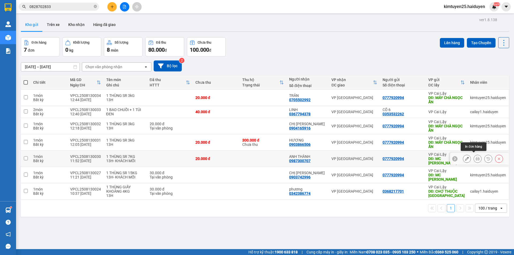
click at [476, 158] on icon at bounding box center [478, 159] width 4 height 4
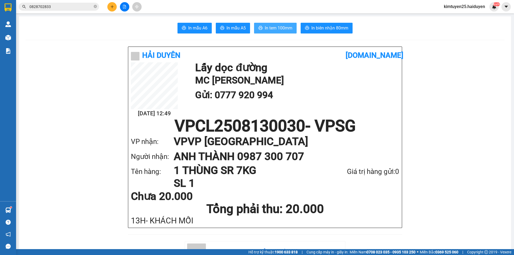
click at [269, 30] on span "In tem 100mm" at bounding box center [279, 28] width 28 height 7
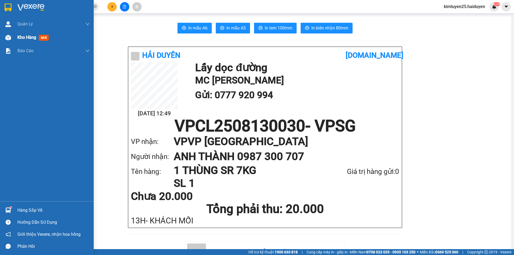
click at [13, 38] on div "Kho hàng mới" at bounding box center [47, 37] width 94 height 13
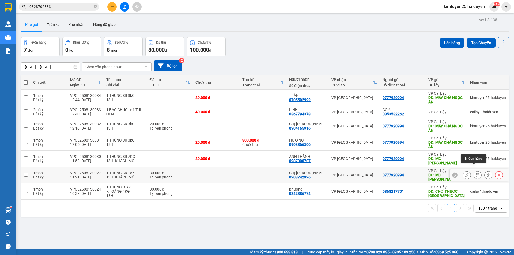
click at [475, 171] on button at bounding box center [478, 175] width 8 height 9
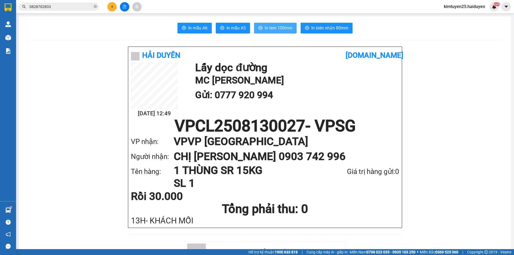
click at [272, 29] on span "In tem 100mm" at bounding box center [279, 28] width 28 height 7
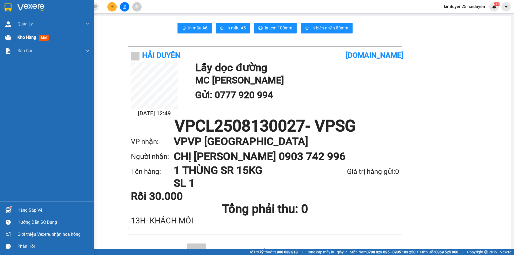
click at [15, 38] on div "Kho hàng mới" at bounding box center [47, 37] width 94 height 13
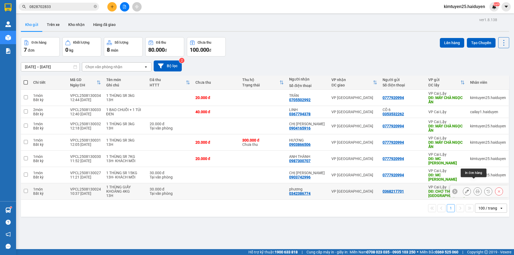
click at [476, 190] on icon at bounding box center [478, 192] width 4 height 4
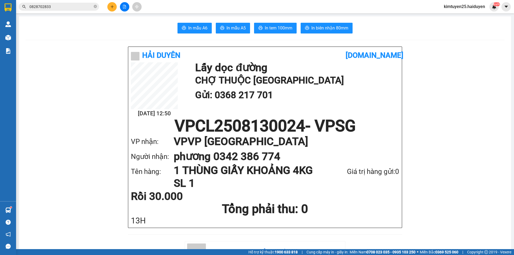
click at [280, 28] on span "In tem 100mm" at bounding box center [279, 28] width 28 height 7
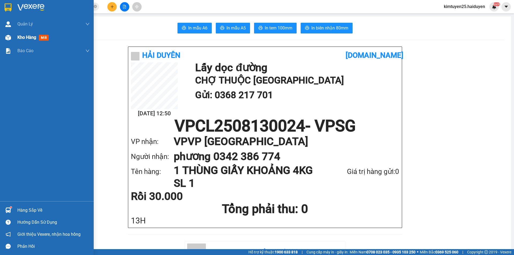
click at [20, 40] on div "Kho hàng mới" at bounding box center [33, 37] width 33 height 7
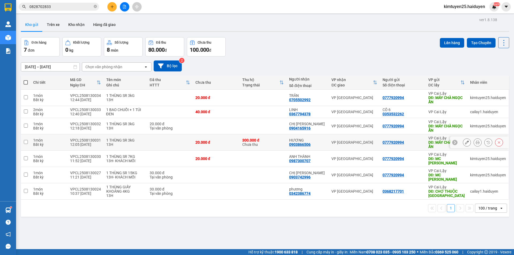
click at [476, 141] on icon at bounding box center [478, 143] width 4 height 4
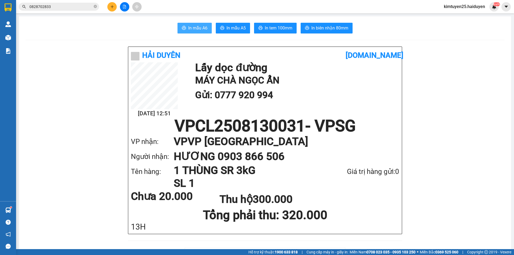
click at [191, 24] on button "In mẫu A6" at bounding box center [195, 28] width 34 height 11
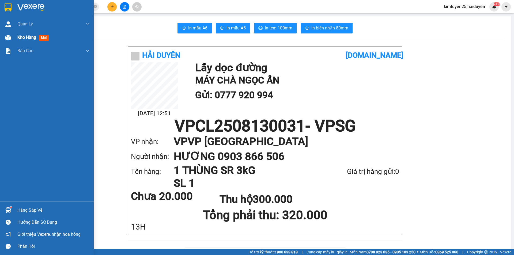
click at [26, 38] on span "Kho hàng" at bounding box center [26, 37] width 19 height 5
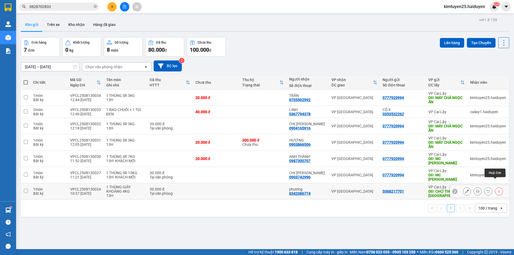
click at [496, 187] on button at bounding box center [500, 191] width 8 height 9
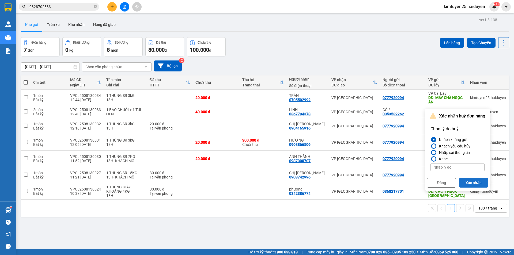
click at [473, 181] on button "Xác nhận" at bounding box center [473, 183] width 29 height 10
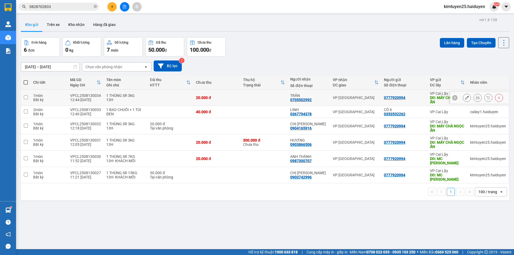
click at [413, 98] on div "0777920994" at bounding box center [404, 98] width 41 height 4
checkbox input "true"
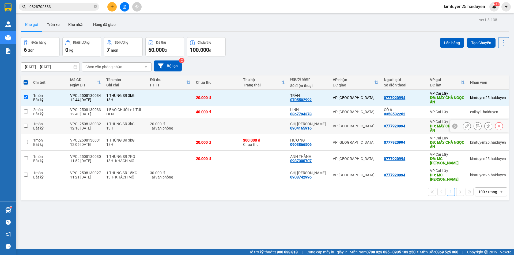
click at [413, 127] on div "0777920994" at bounding box center [404, 126] width 41 height 4
checkbox input "true"
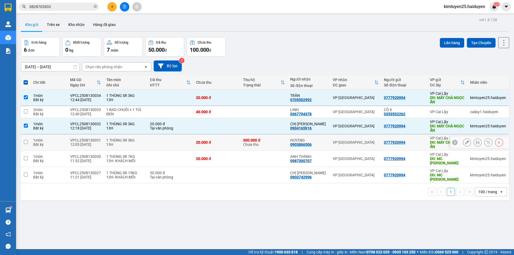
click at [411, 140] on div "0777920994" at bounding box center [404, 142] width 41 height 4
checkbox input "true"
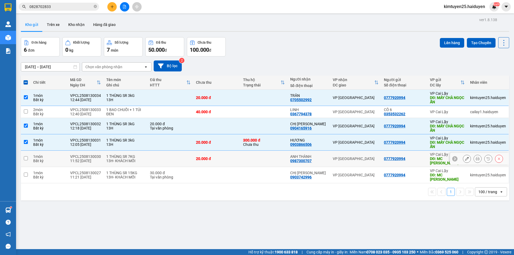
click at [409, 167] on td "0777920994" at bounding box center [405, 175] width 46 height 16
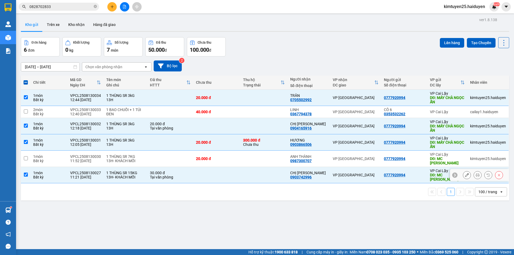
checkbox input "true"
click at [415, 157] on div "0777920994" at bounding box center [404, 159] width 41 height 4
checkbox input "true"
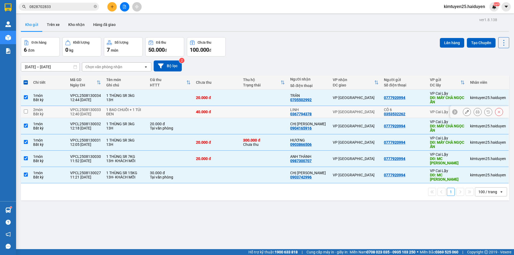
click at [417, 112] on div "CÔ 6 0353532262" at bounding box center [404, 112] width 41 height 9
checkbox input "true"
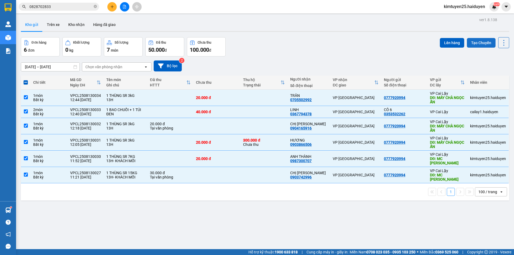
click at [481, 40] on button "Tạo Chuyến" at bounding box center [481, 43] width 29 height 10
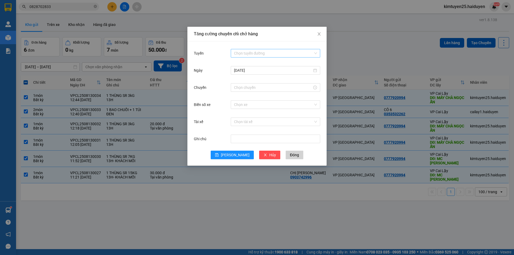
click at [238, 53] on input "Tuyến" at bounding box center [273, 53] width 79 height 8
click at [239, 74] on div "Cái Bè - [GEOGRAPHIC_DATA]" at bounding box center [275, 73] width 83 height 6
click at [251, 73] on input "[DATE]" at bounding box center [273, 71] width 78 height 6
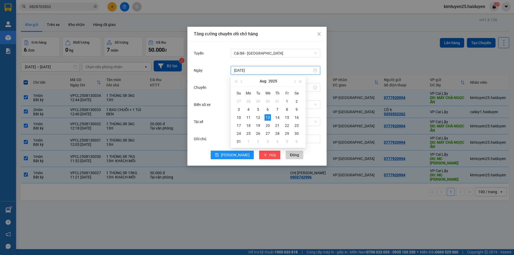
click at [215, 86] on div "Chuyến" at bounding box center [212, 87] width 37 height 11
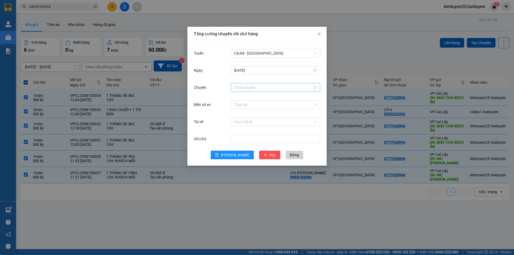
click at [240, 88] on input "Chuyến" at bounding box center [273, 88] width 78 height 6
click at [235, 111] on div "12" at bounding box center [238, 111] width 15 height 8
click at [254, 122] on div "31" at bounding box center [253, 123] width 15 height 8
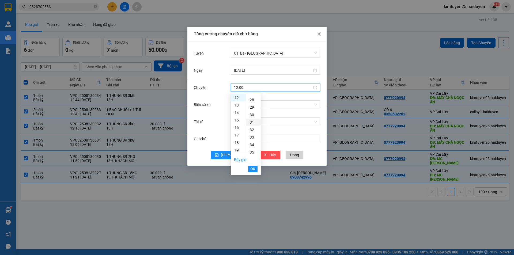
type input "12:31"
click at [253, 167] on span "OK" at bounding box center [253, 169] width 5 height 6
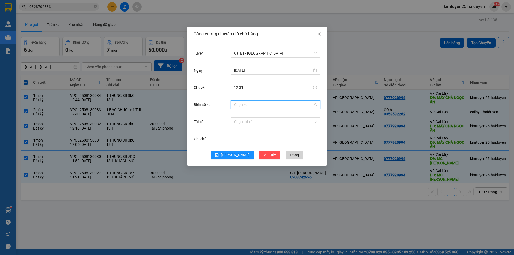
click at [239, 104] on input "Biển số xe" at bounding box center [273, 105] width 79 height 8
type input "1"
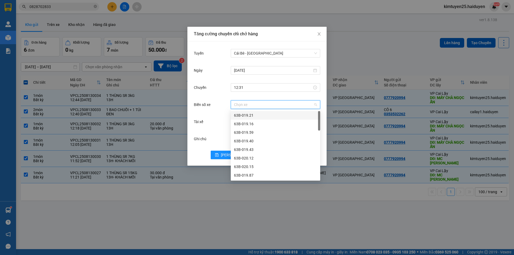
click at [209, 89] on div "Chuyến" at bounding box center [212, 87] width 37 height 11
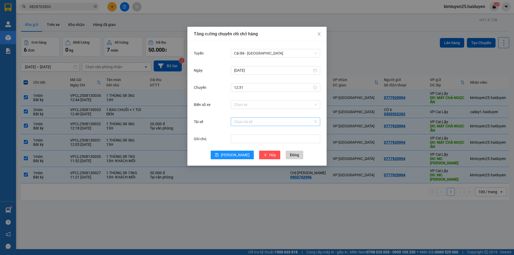
click at [246, 124] on input "Tài xế" at bounding box center [273, 122] width 79 height 8
type input "CHÚ"
click at [240, 132] on div "CHÚ CA" at bounding box center [275, 133] width 83 height 6
click at [237, 155] on span "[PERSON_NAME]" at bounding box center [235, 155] width 29 height 6
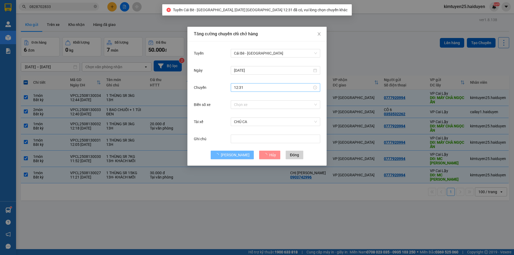
click at [248, 86] on input "12:31" at bounding box center [273, 88] width 78 height 6
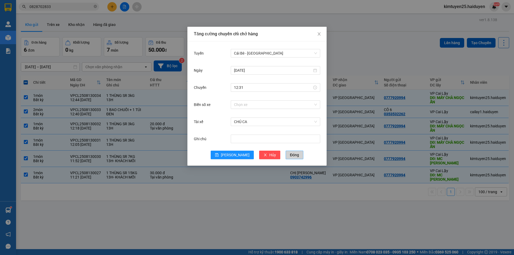
click at [290, 154] on span "Đóng" at bounding box center [294, 155] width 9 height 6
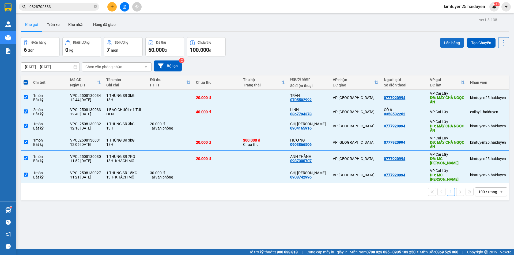
click at [452, 44] on button "Lên hàng" at bounding box center [452, 43] width 24 height 10
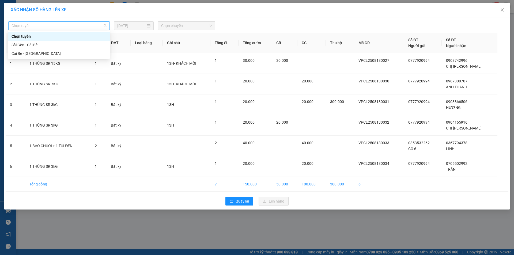
click at [87, 26] on span "Chọn tuyến" at bounding box center [59, 26] width 95 height 8
click at [73, 53] on div "Cái Bè - [GEOGRAPHIC_DATA]" at bounding box center [59, 54] width 95 height 6
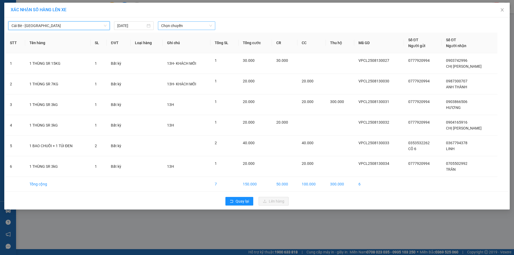
drag, startPoint x: 181, startPoint y: 29, endPoint x: 197, endPoint y: 29, distance: 15.5
click at [182, 29] on span "Chọn chuyến" at bounding box center [186, 26] width 51 height 8
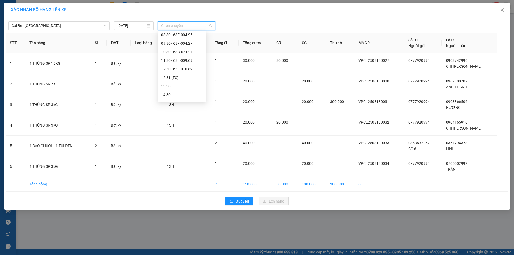
scroll to position [106, 0]
click at [188, 77] on div "12:31 (TC)" at bounding box center [182, 77] width 42 height 6
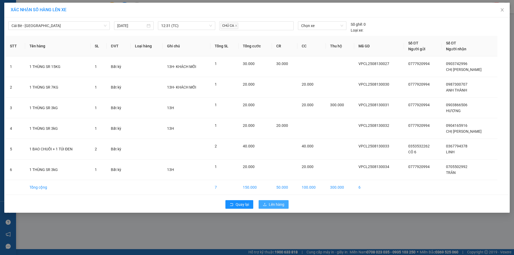
click at [269, 206] on button "Lên hàng" at bounding box center [274, 204] width 30 height 9
